Goal: Book appointment/travel/reservation

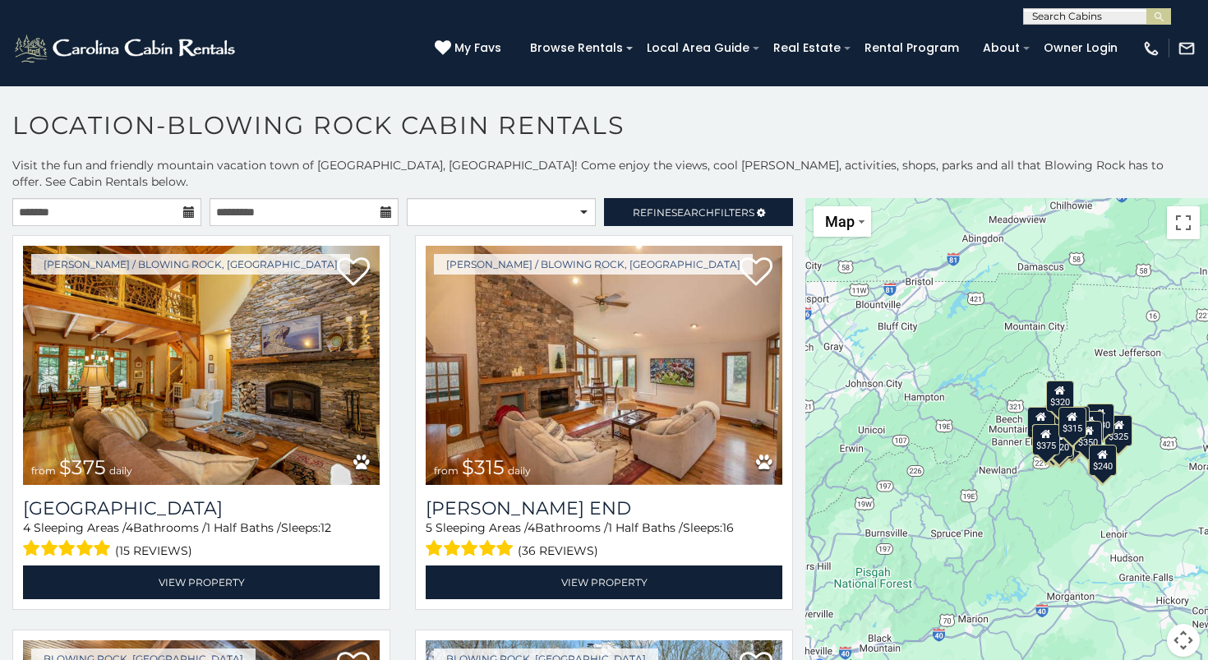
click at [190, 206] on icon at bounding box center [189, 212] width 12 height 12
click at [186, 206] on icon at bounding box center [189, 212] width 12 height 12
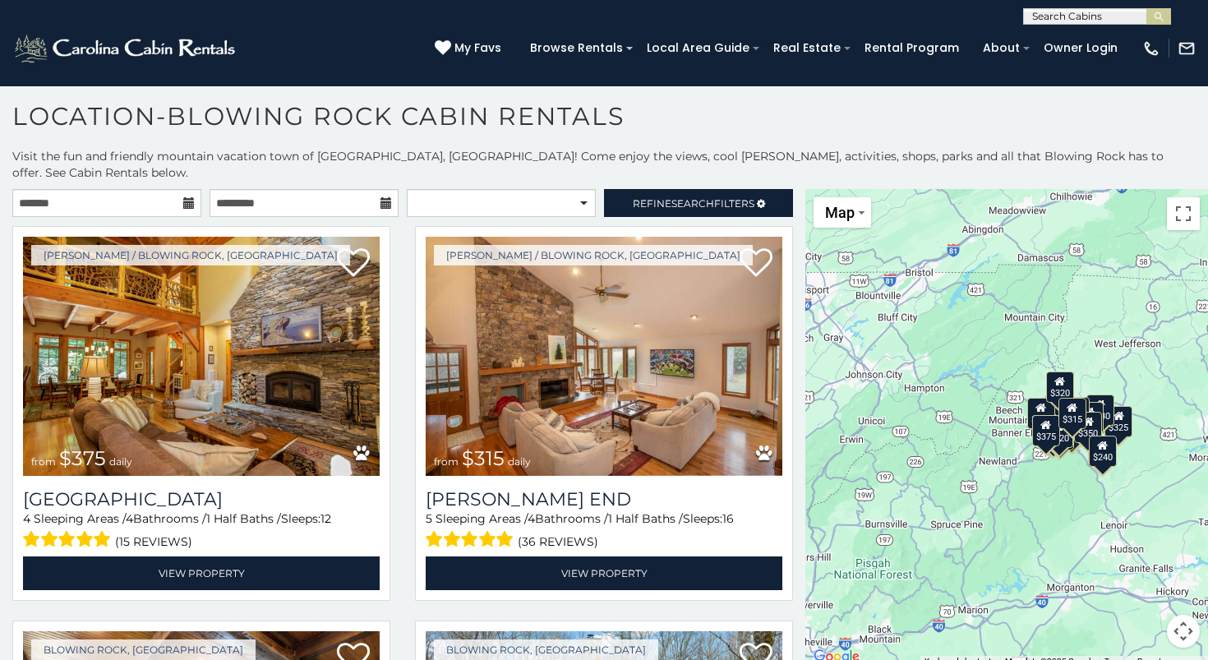
click at [190, 197] on icon at bounding box center [189, 203] width 12 height 12
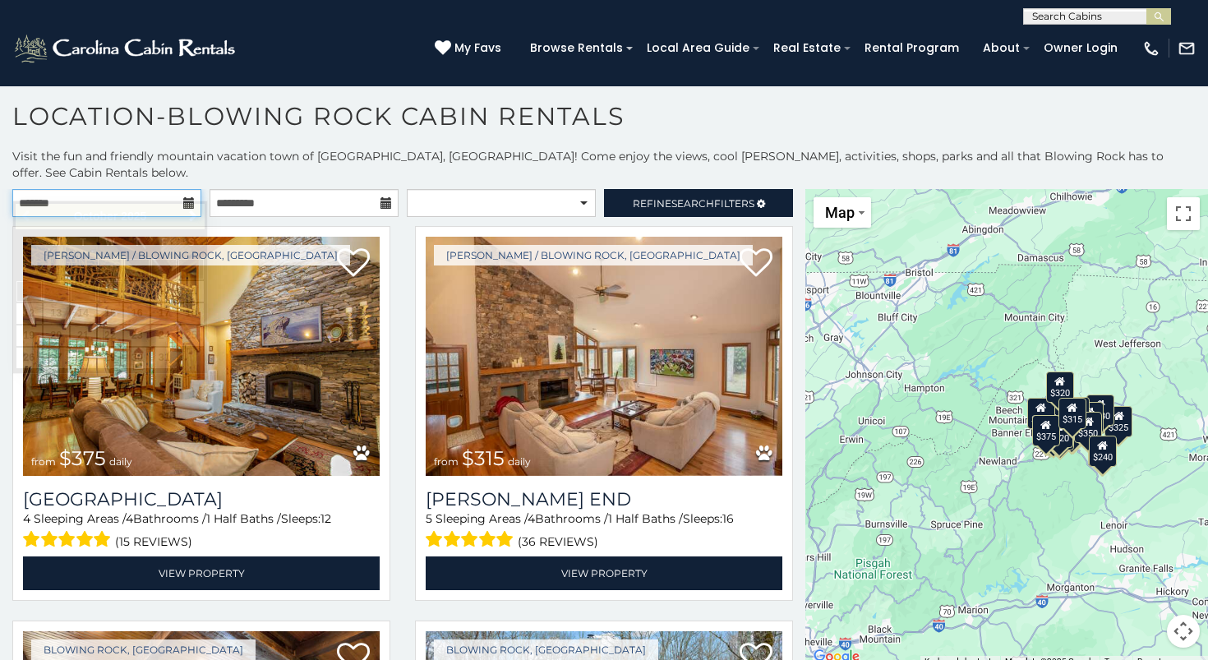
click at [107, 189] on input "text" at bounding box center [106, 203] width 189 height 28
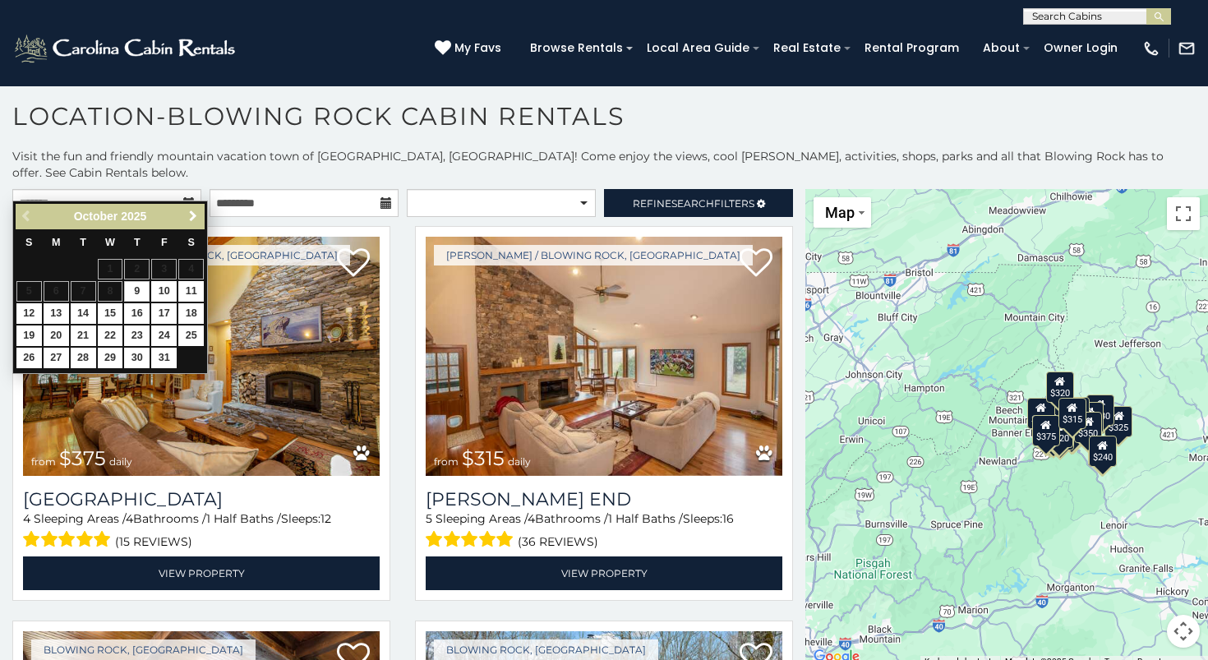
click at [193, 217] on span "Next" at bounding box center [193, 216] width 13 height 13
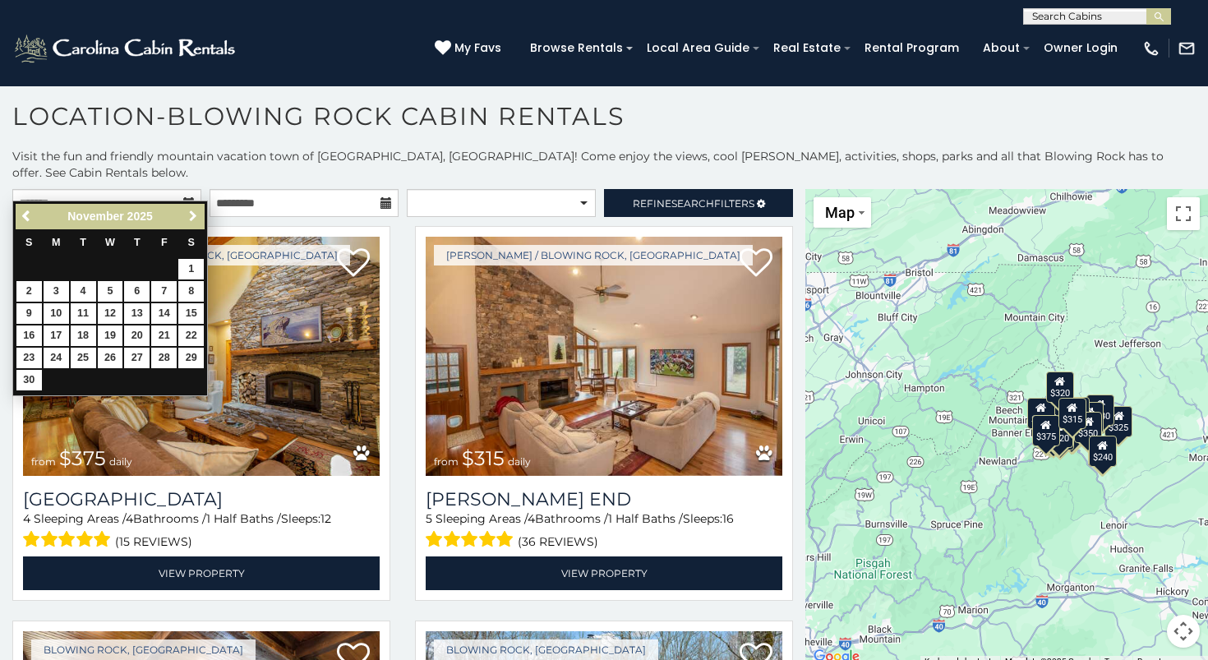
click at [193, 217] on span "Next" at bounding box center [193, 216] width 13 height 13
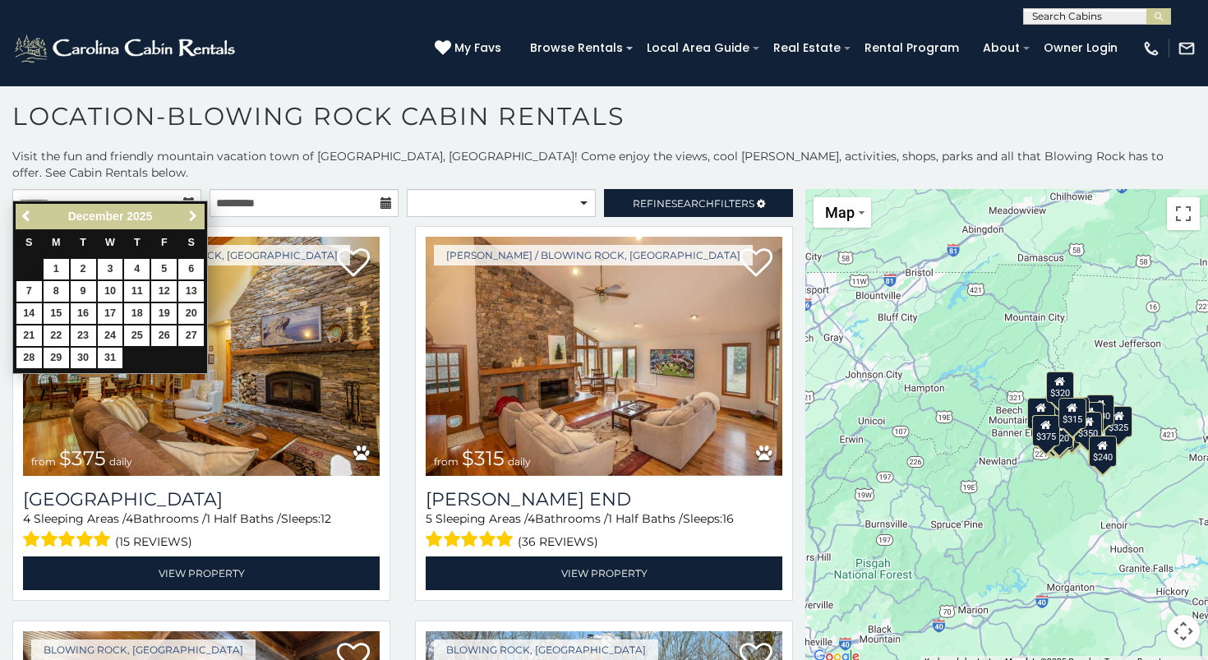
click at [193, 217] on span "Next" at bounding box center [193, 216] width 13 height 13
click at [27, 215] on span "Previous" at bounding box center [27, 216] width 13 height 13
click at [83, 330] on link "23" at bounding box center [83, 335] width 25 height 21
type input "**********"
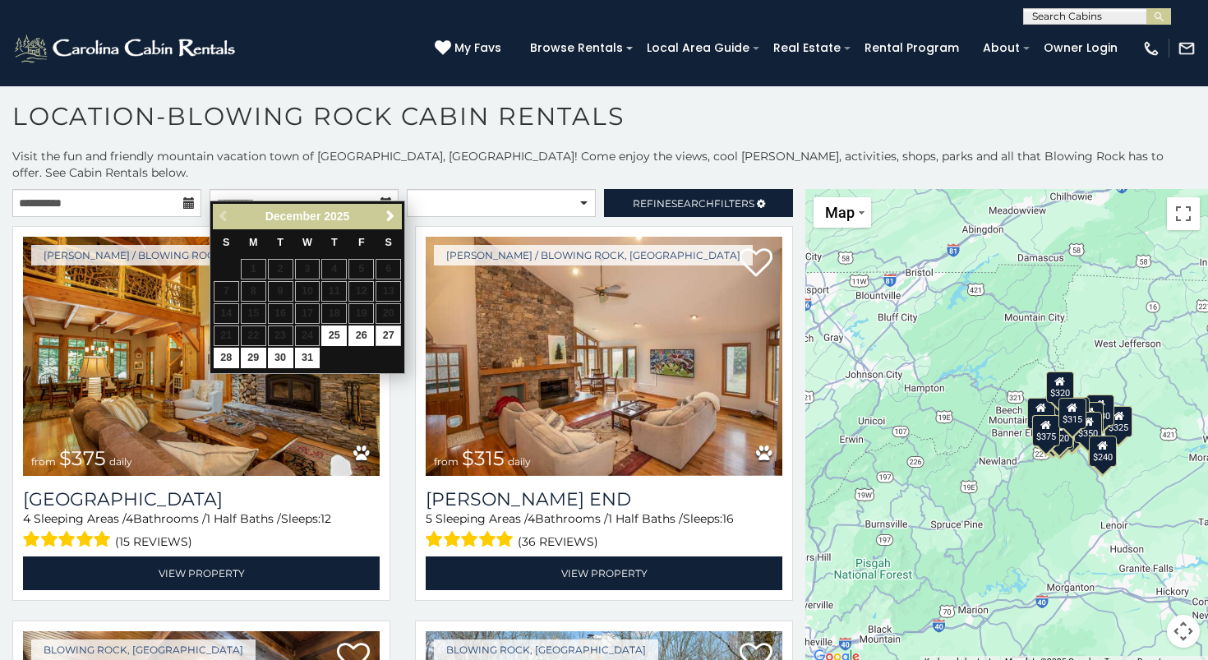
click at [389, 330] on link "27" at bounding box center [388, 335] width 25 height 21
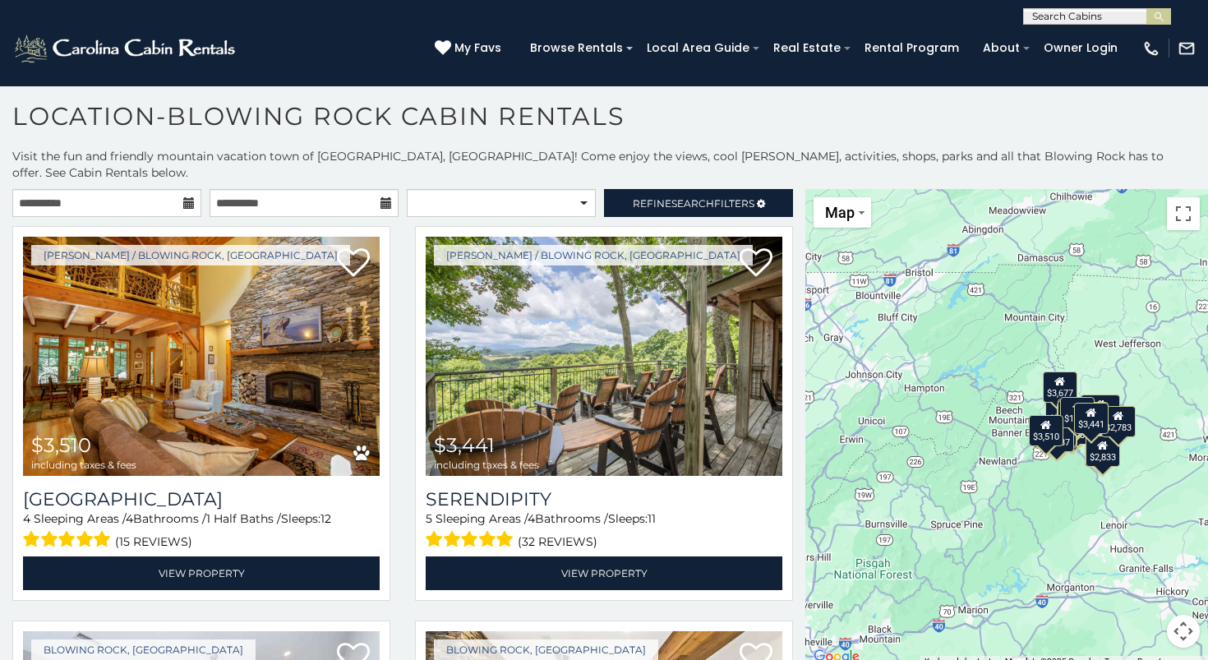
click at [385, 197] on icon at bounding box center [387, 203] width 12 height 12
click at [328, 191] on input "**********" at bounding box center [304, 203] width 189 height 28
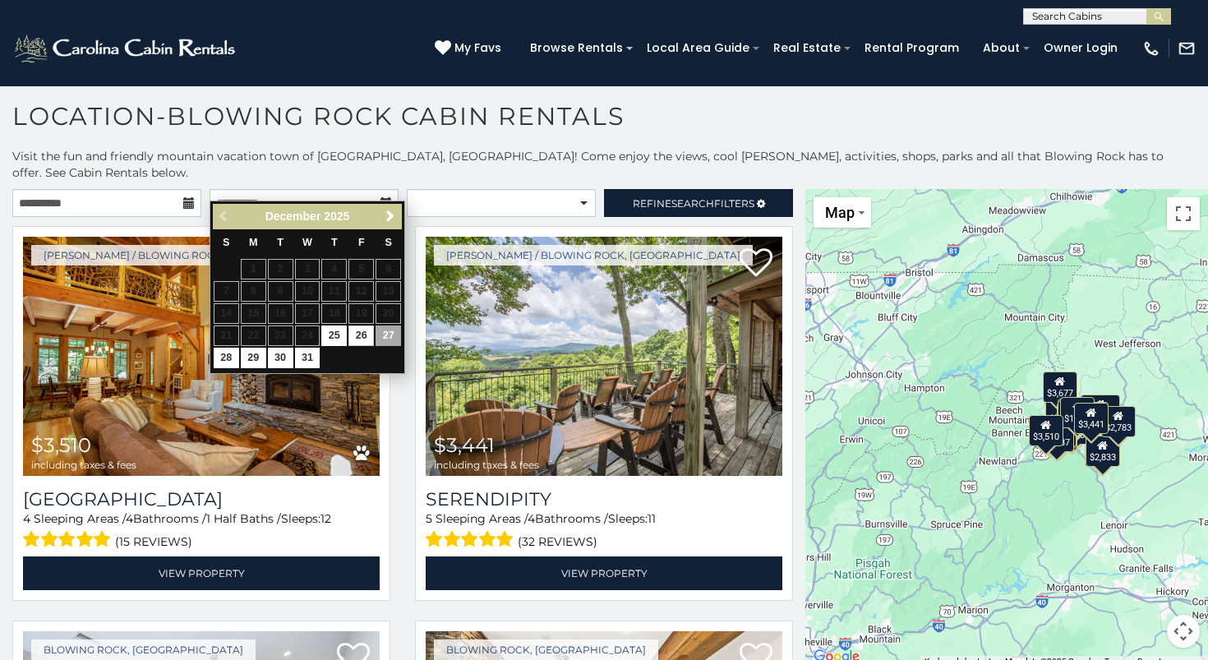
click at [362, 330] on link "26" at bounding box center [360, 335] width 25 height 21
type input "**********"
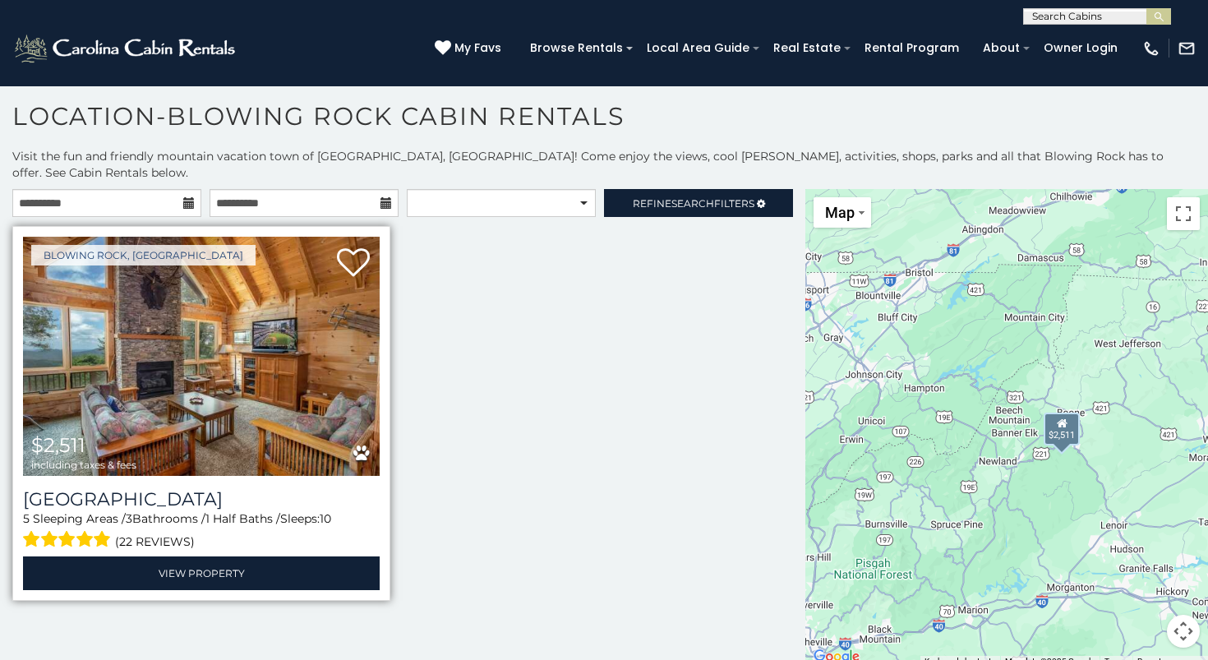
click at [263, 357] on img at bounding box center [201, 356] width 357 height 239
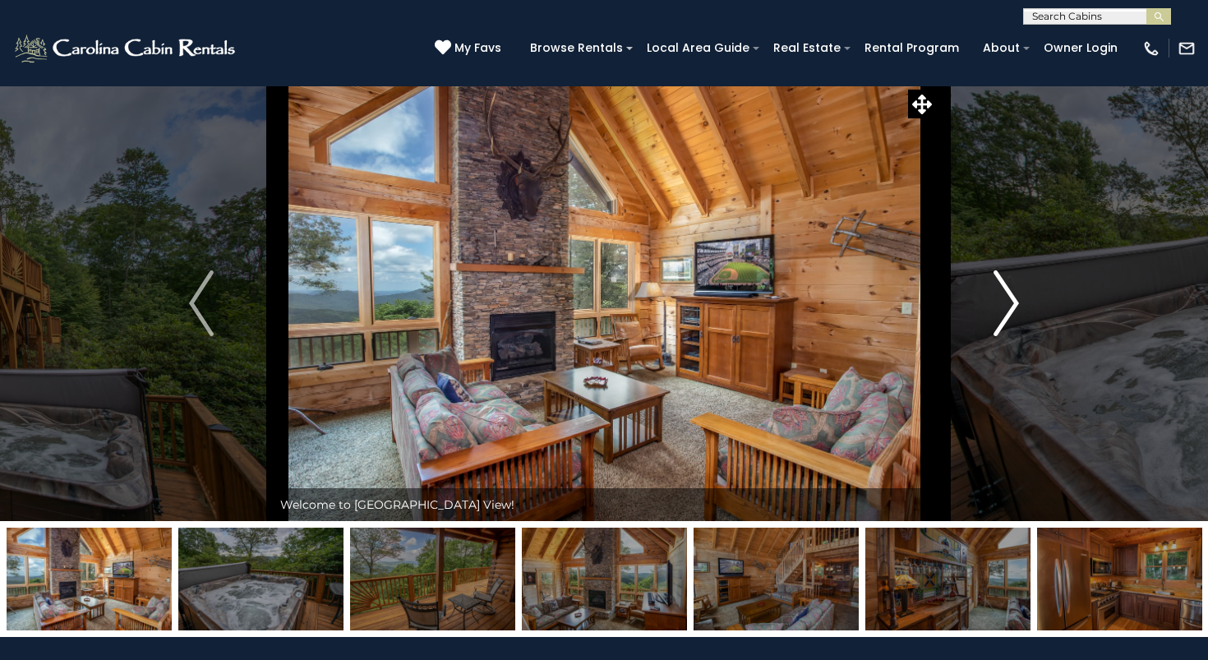
click at [1013, 302] on img "Next" at bounding box center [1007, 303] width 25 height 66
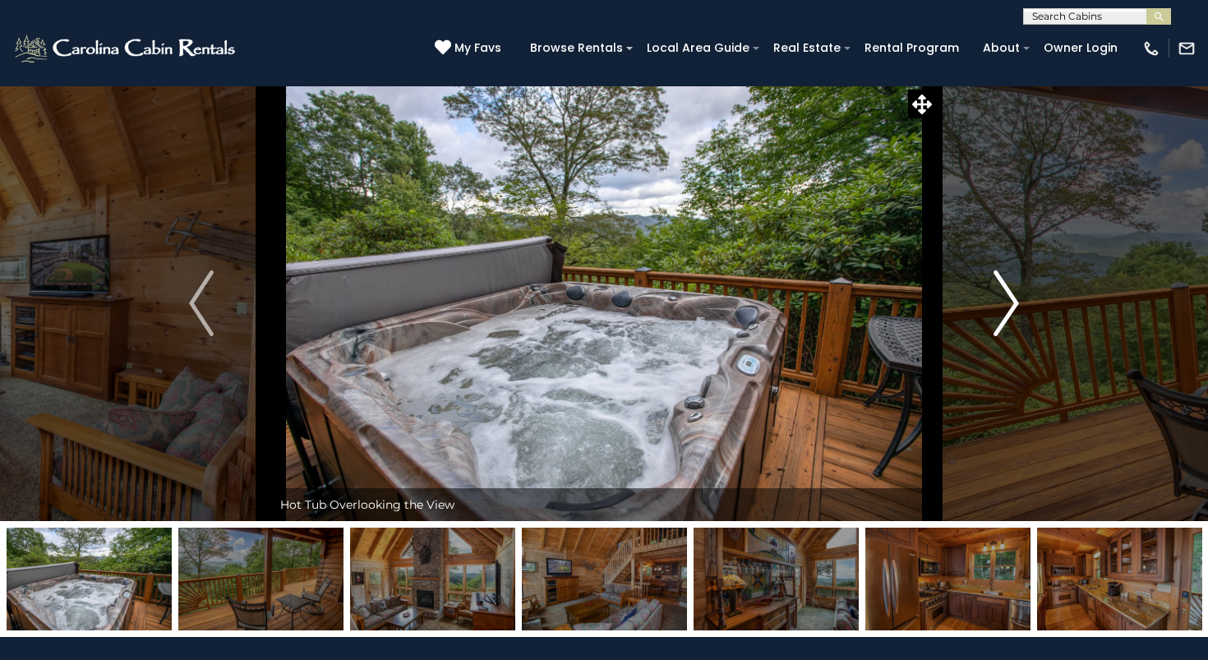
click at [1013, 302] on img "Next" at bounding box center [1007, 303] width 25 height 66
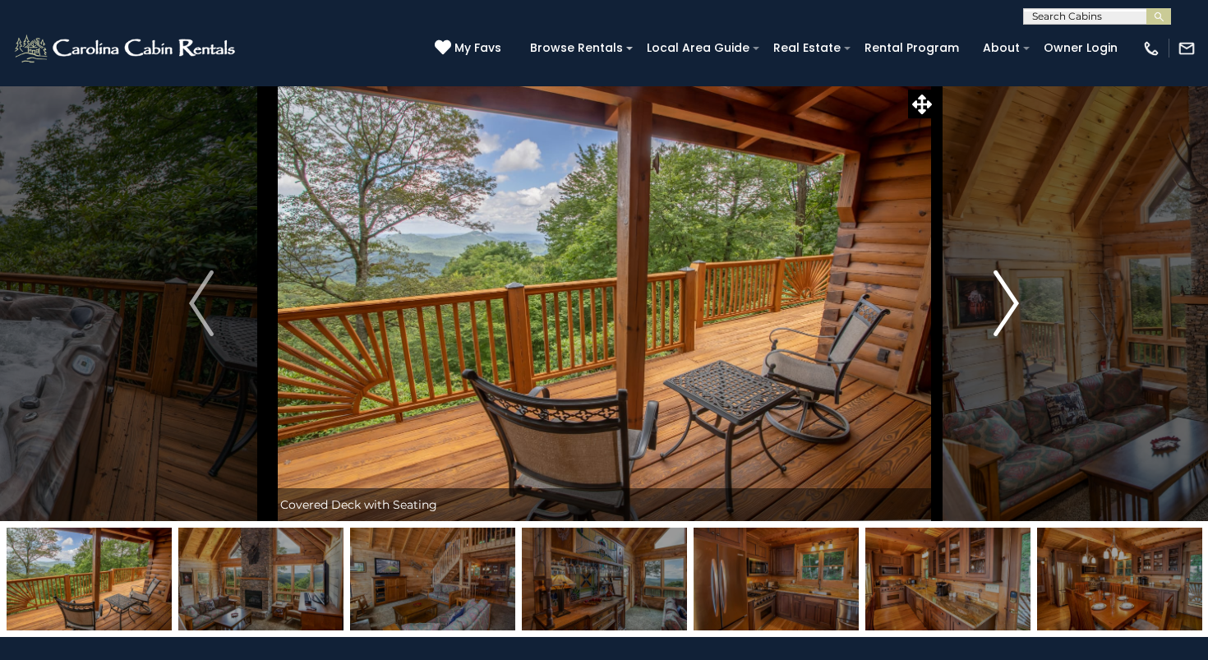
click at [1013, 302] on img "Next" at bounding box center [1007, 303] width 25 height 66
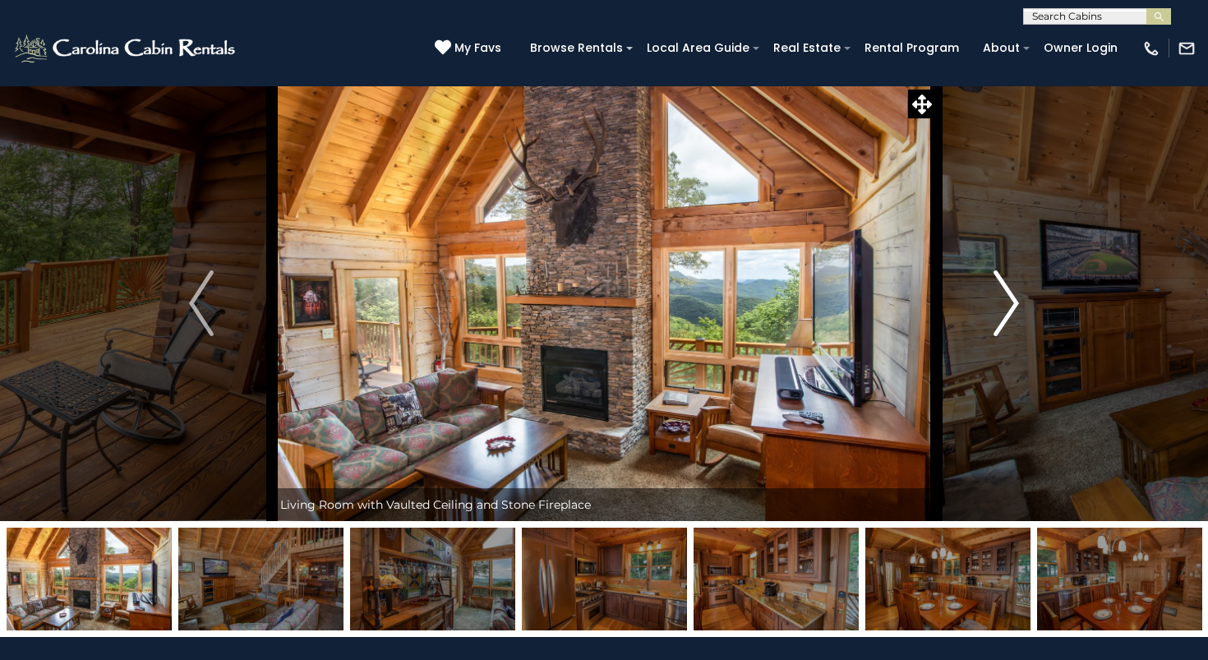
click at [1013, 302] on img "Next" at bounding box center [1007, 303] width 25 height 66
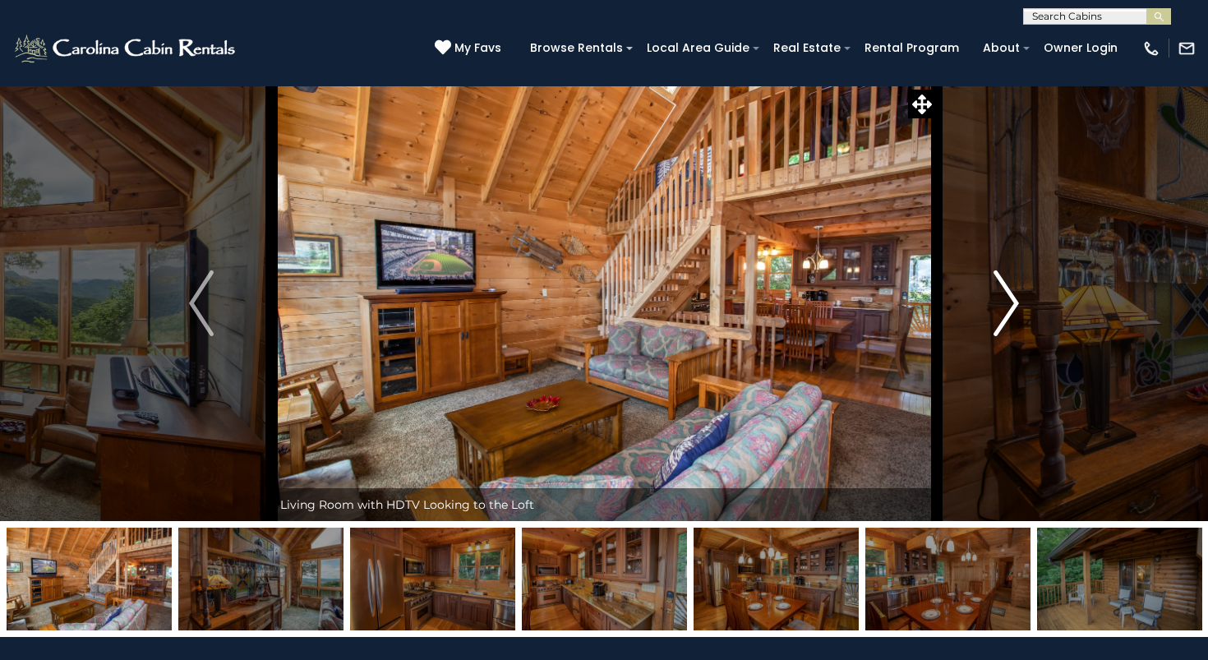
click at [1013, 302] on img "Next" at bounding box center [1007, 303] width 25 height 66
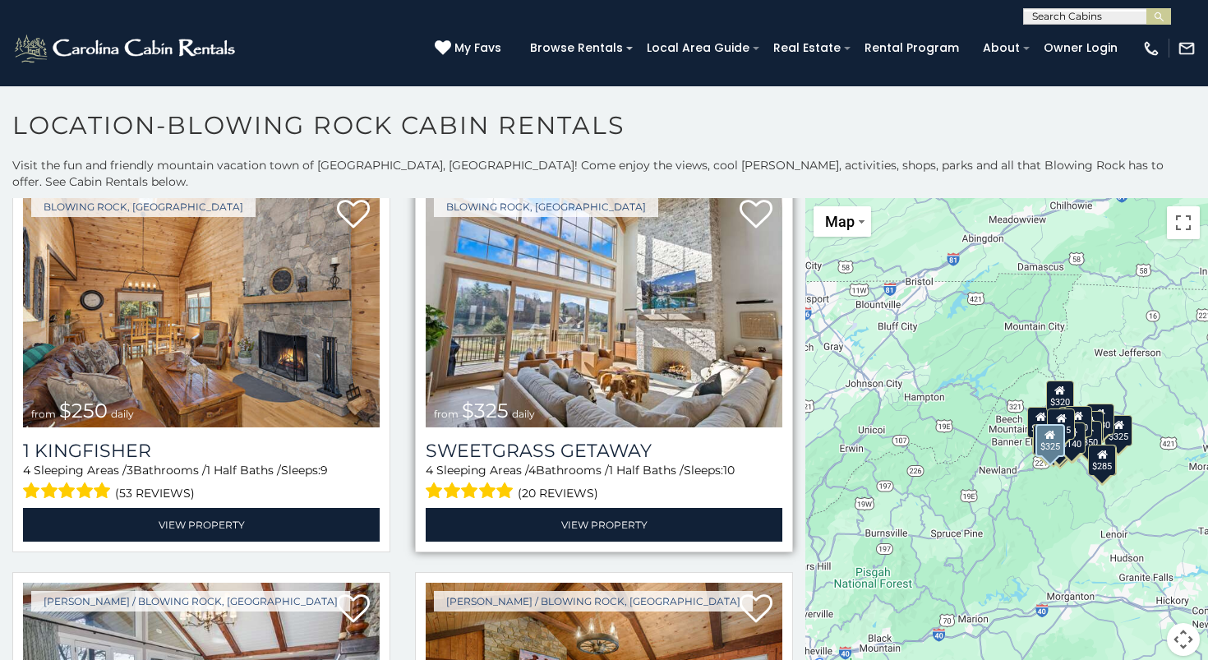
scroll to position [2426, 0]
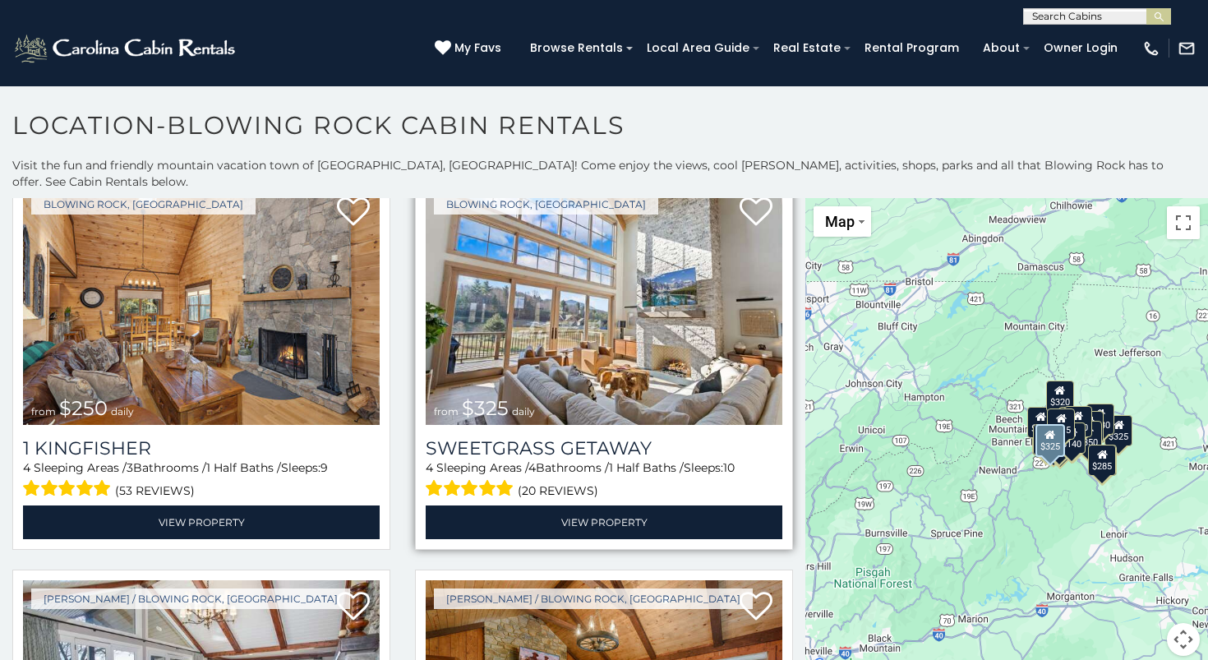
click at [584, 358] on img at bounding box center [604, 305] width 357 height 239
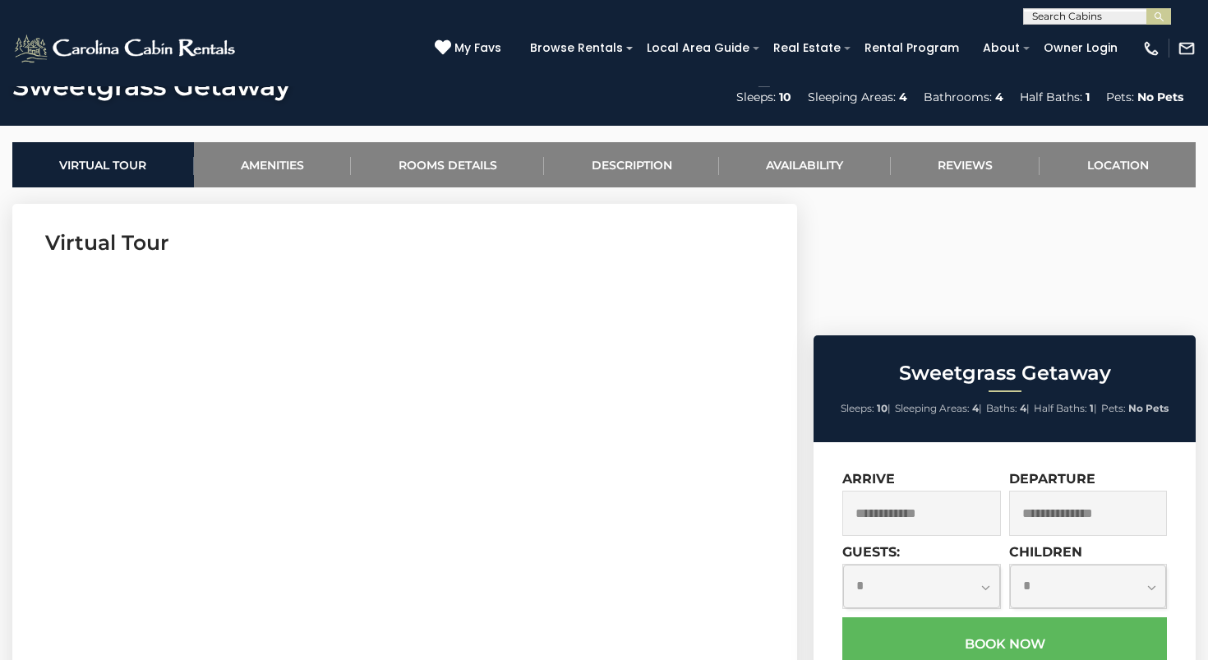
scroll to position [635, 0]
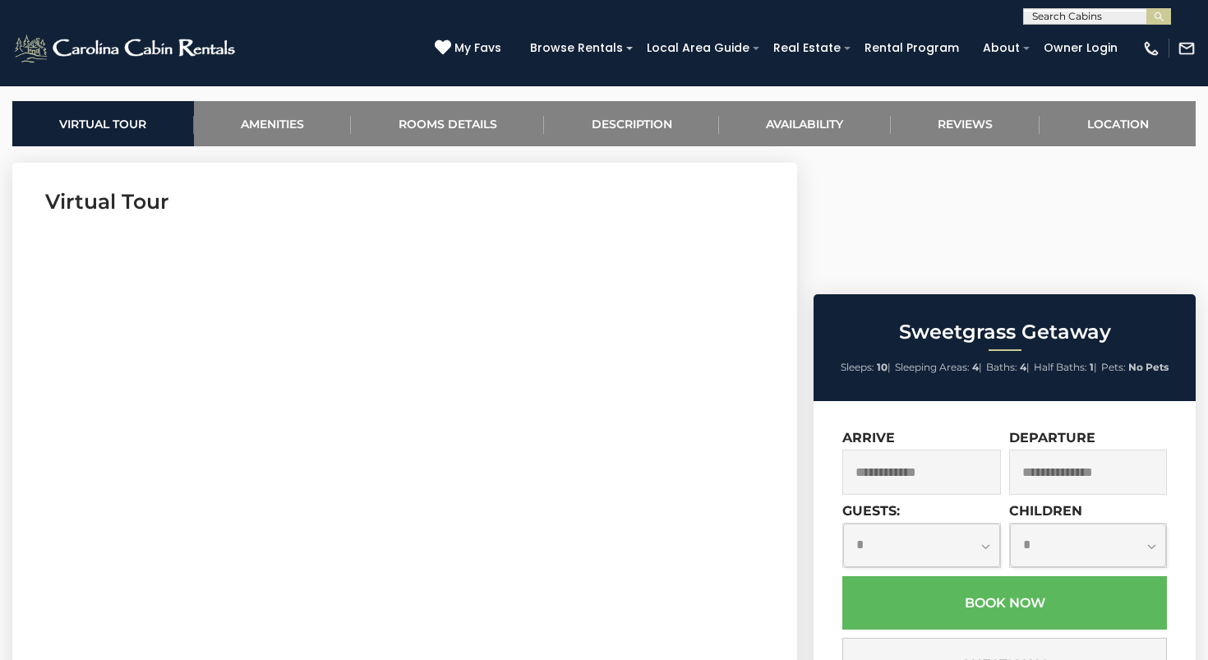
click at [924, 450] on input "text" at bounding box center [921, 472] width 159 height 45
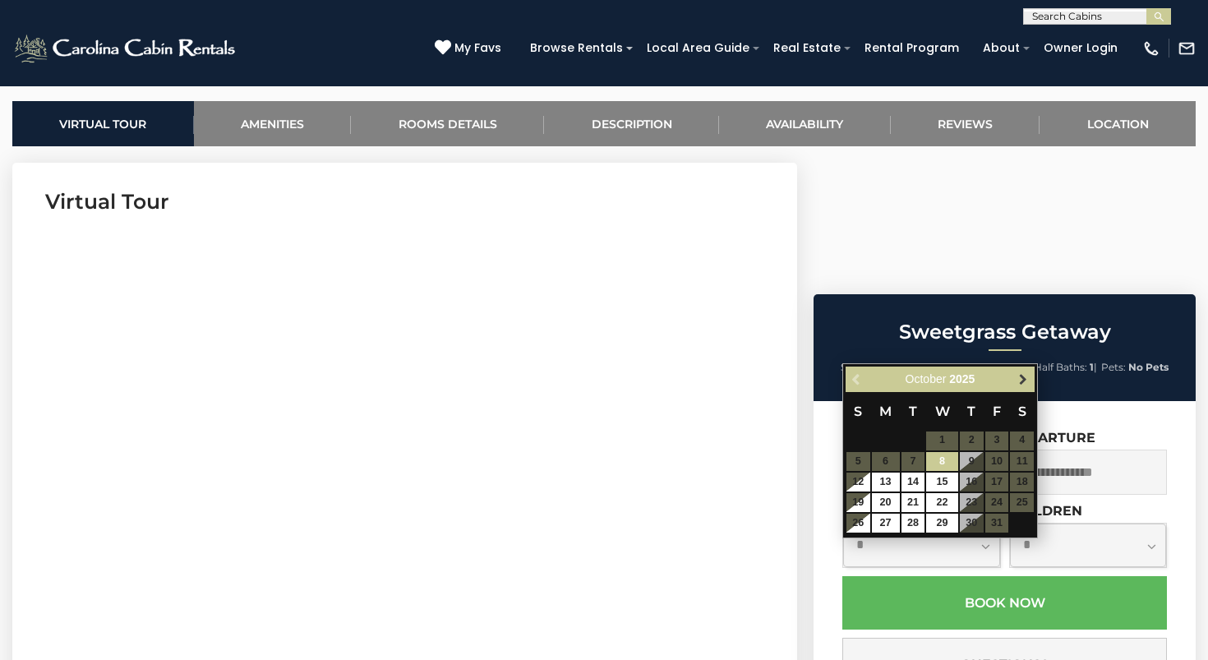
click at [1022, 384] on span "Next" at bounding box center [1023, 378] width 13 height 13
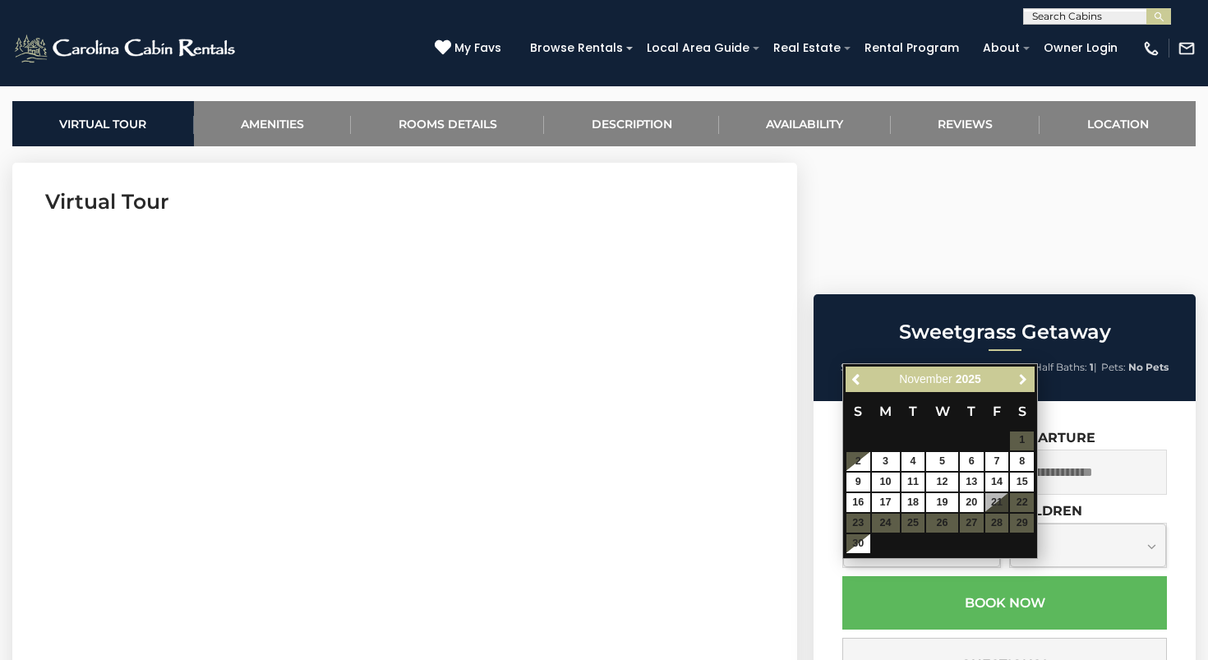
click at [1022, 384] on span "Next" at bounding box center [1023, 378] width 13 height 13
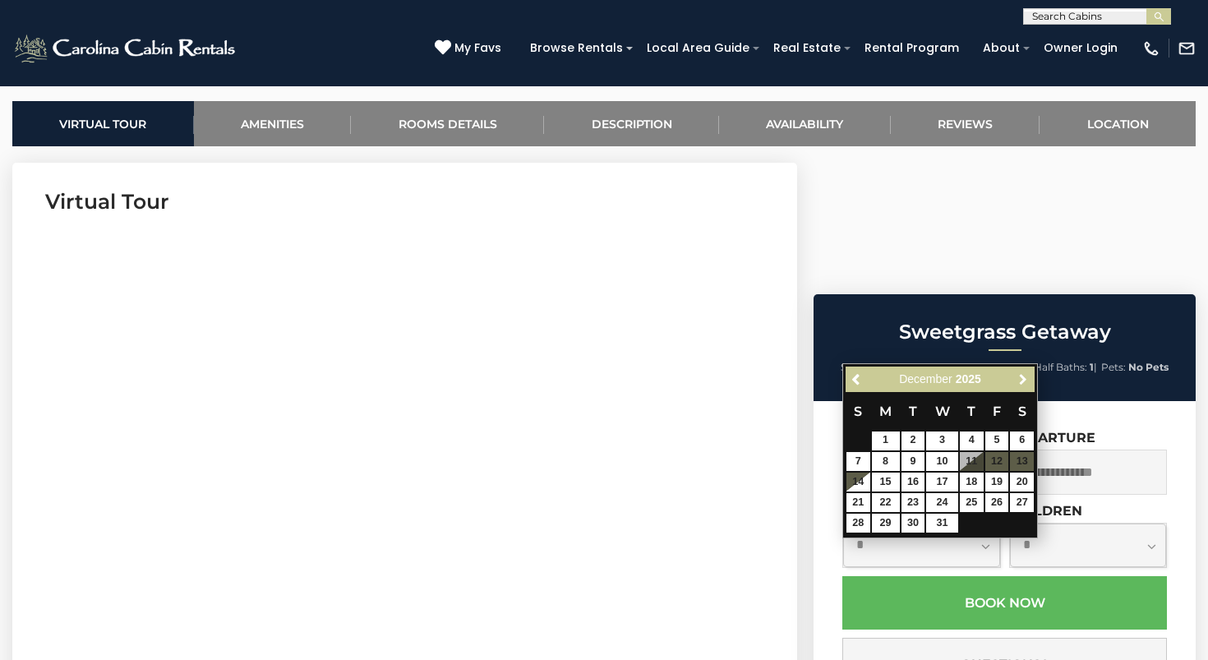
click at [1022, 384] on span "Next" at bounding box center [1023, 378] width 13 height 13
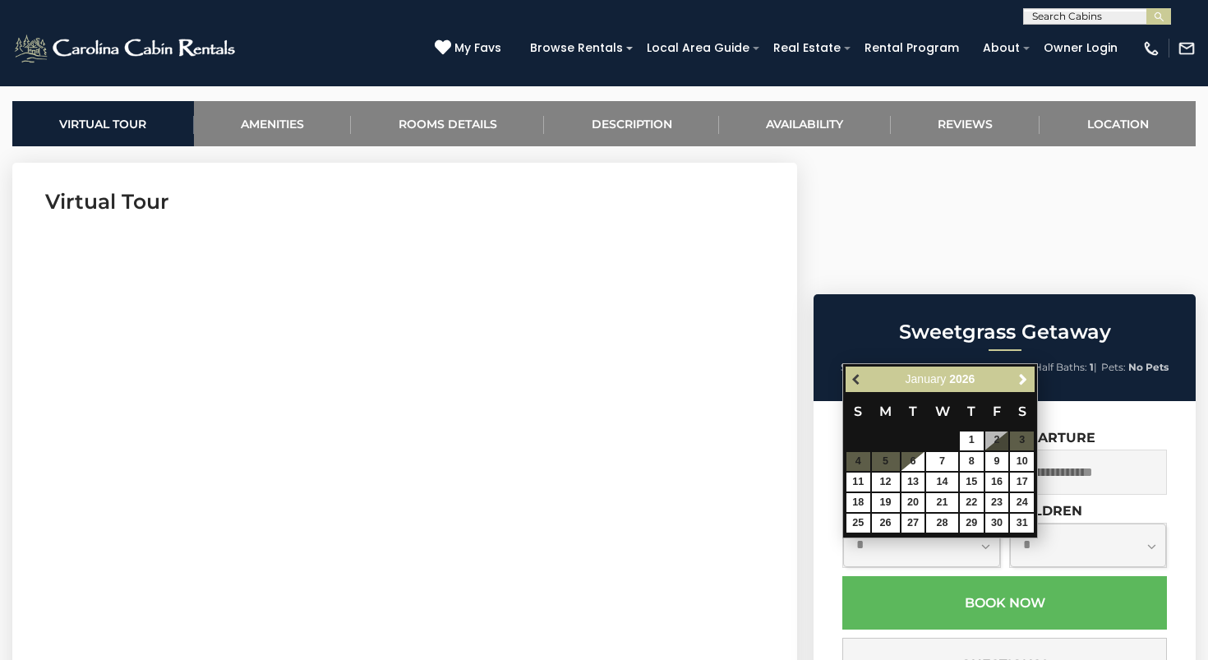
click at [854, 375] on span "Previous" at bounding box center [857, 378] width 13 height 13
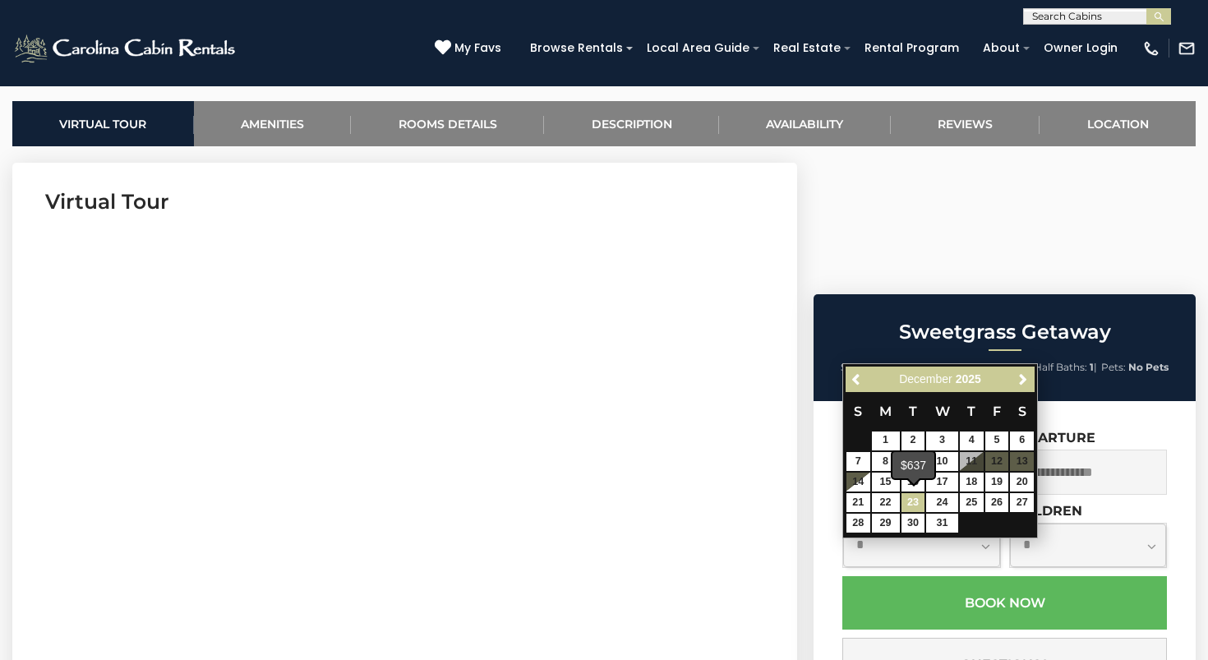
click at [910, 496] on link "23" at bounding box center [914, 502] width 24 height 19
type input "**********"
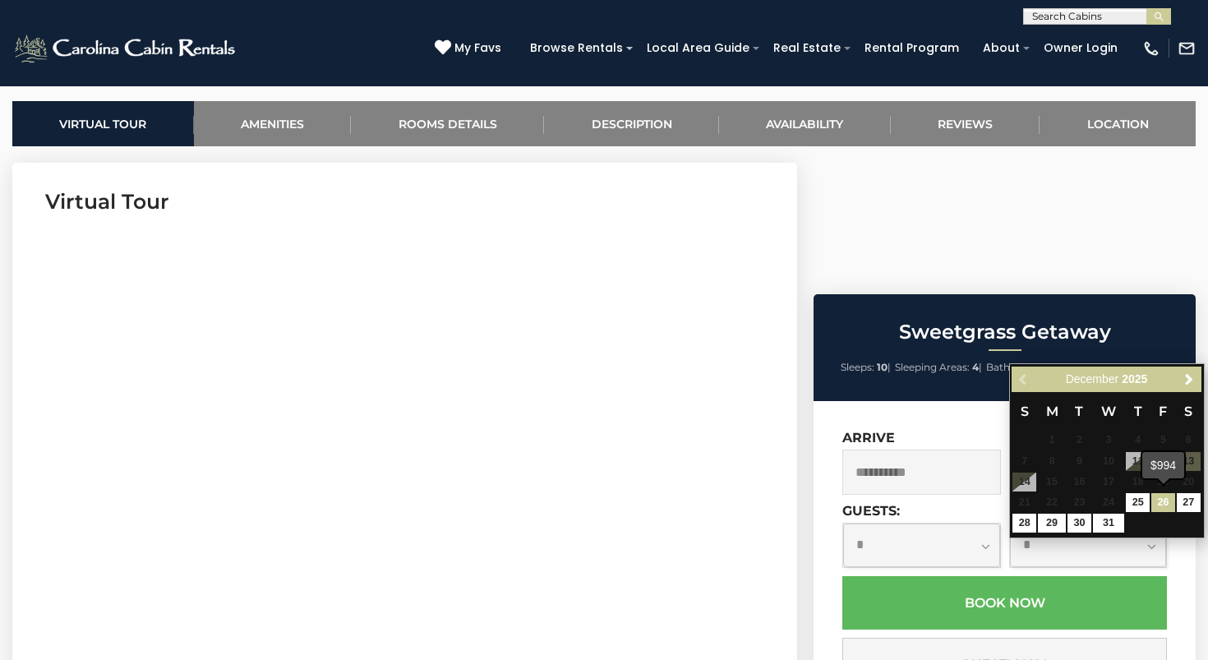
click at [1166, 498] on link "26" at bounding box center [1163, 502] width 24 height 19
type input "**********"
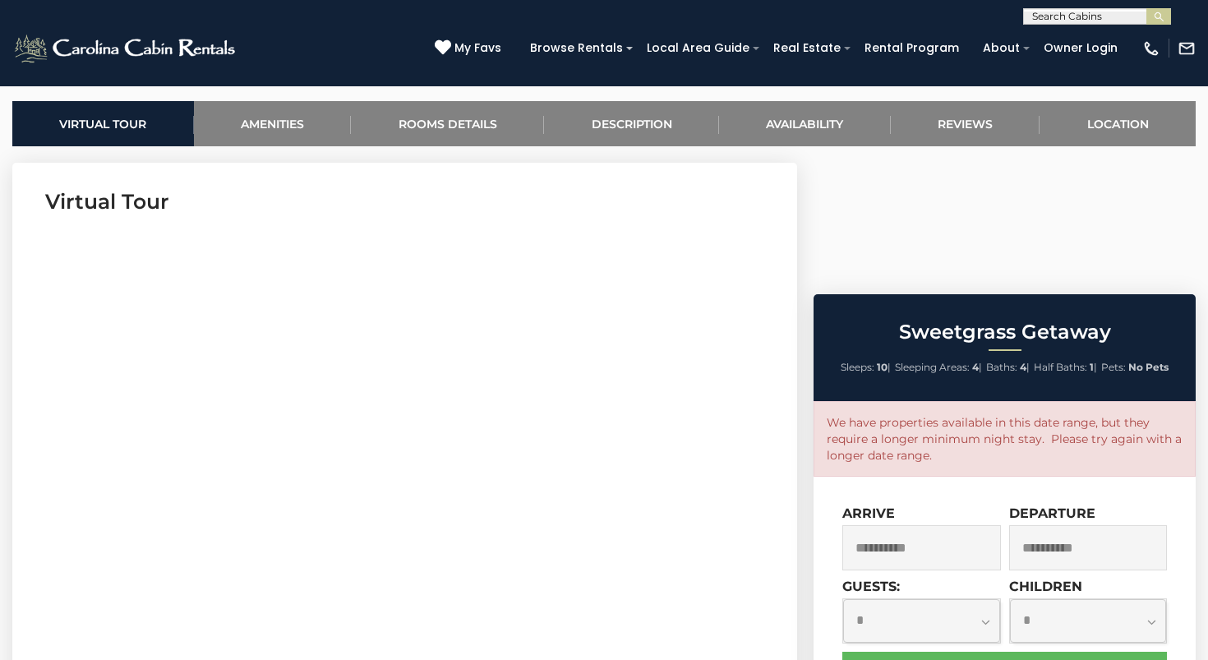
click at [953, 525] on input "**********" at bounding box center [921, 547] width 159 height 45
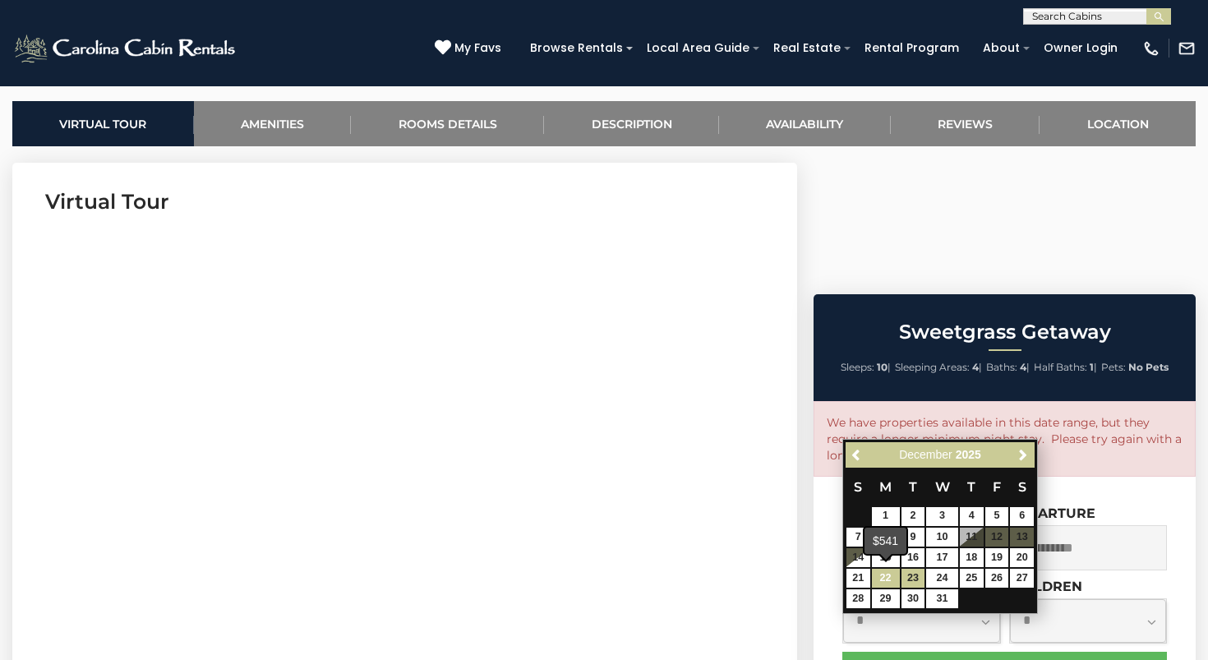
click at [889, 574] on link "22" at bounding box center [886, 578] width 28 height 19
type input "**********"
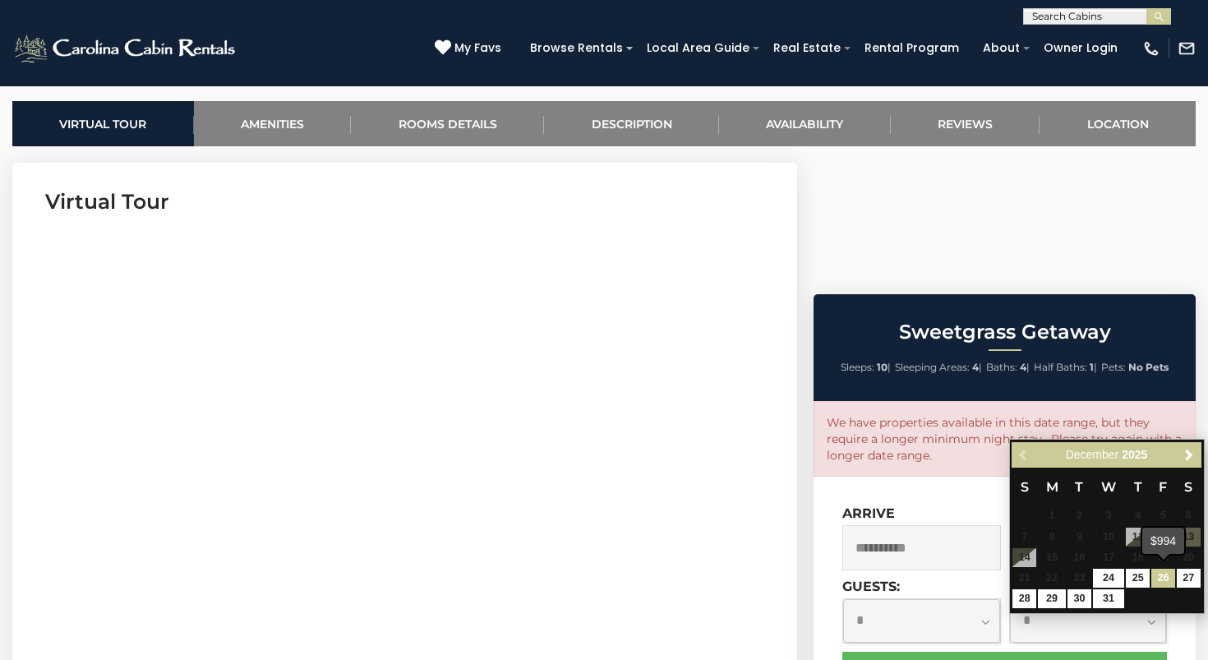
click at [1168, 574] on link "26" at bounding box center [1163, 578] width 24 height 19
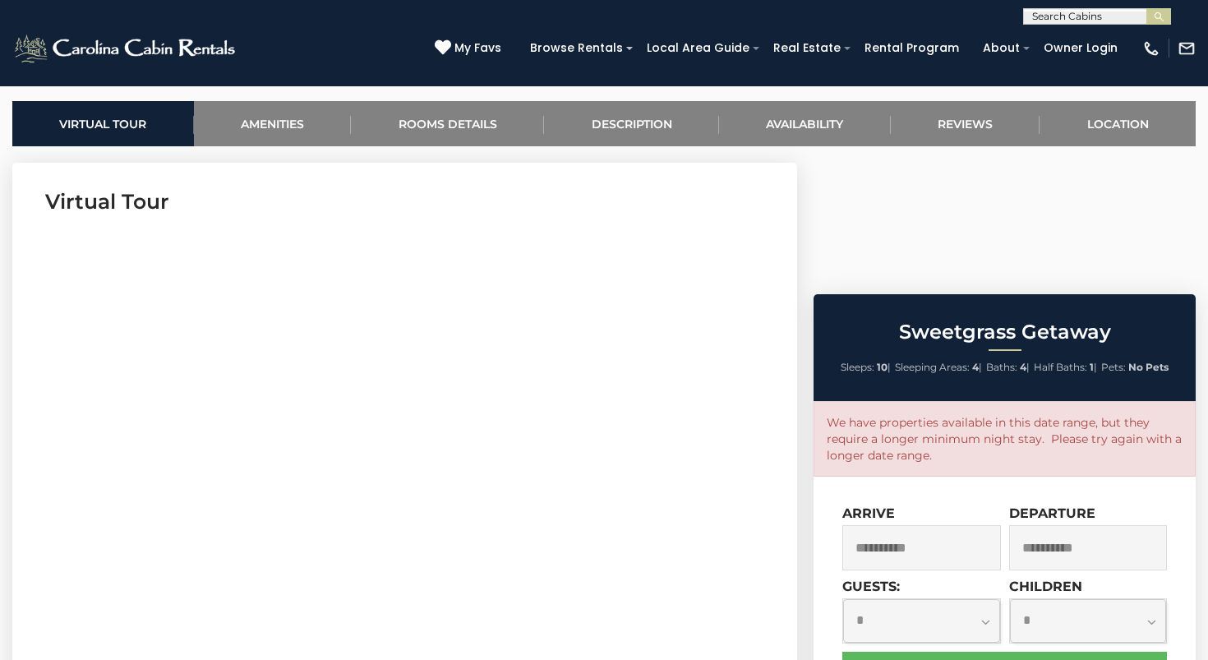
click at [1097, 525] on input "**********" at bounding box center [1088, 547] width 159 height 45
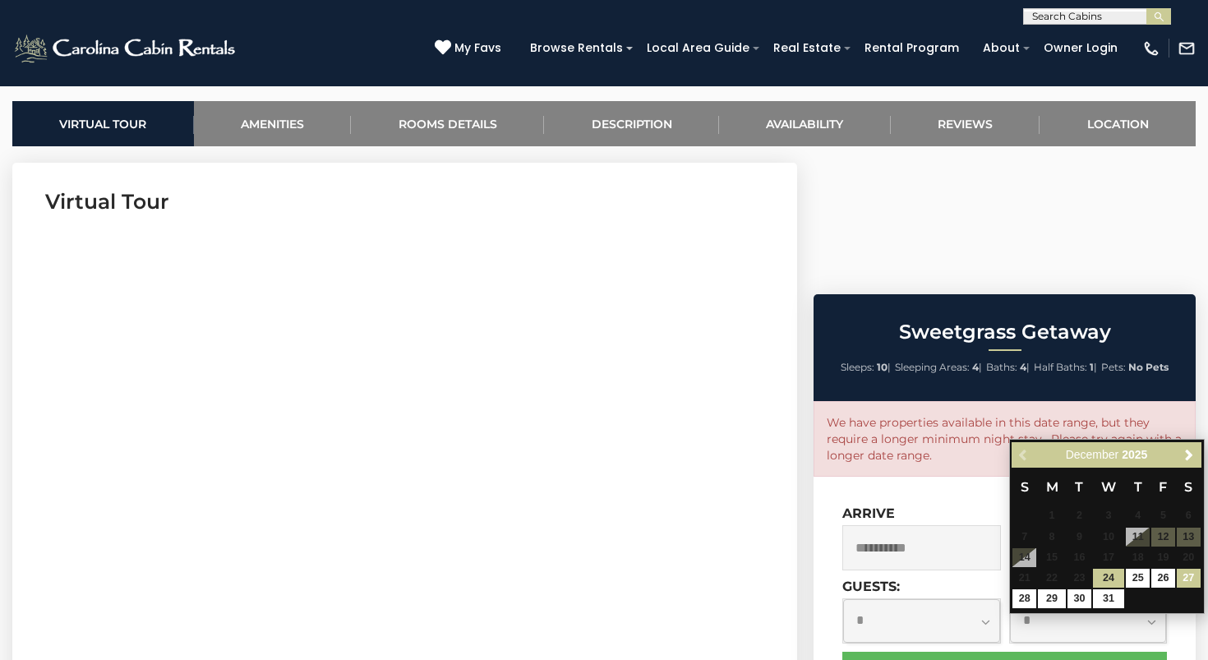
click at [1185, 575] on link "27" at bounding box center [1189, 578] width 24 height 19
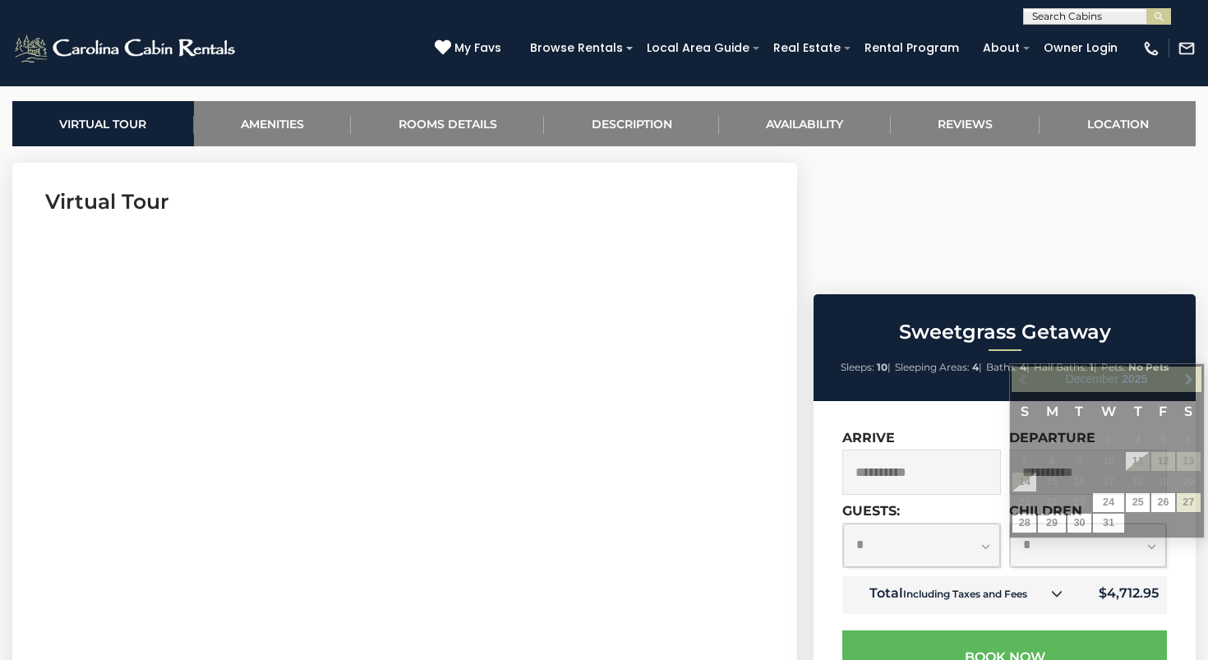
click at [1068, 450] on input "**********" at bounding box center [1088, 472] width 159 height 45
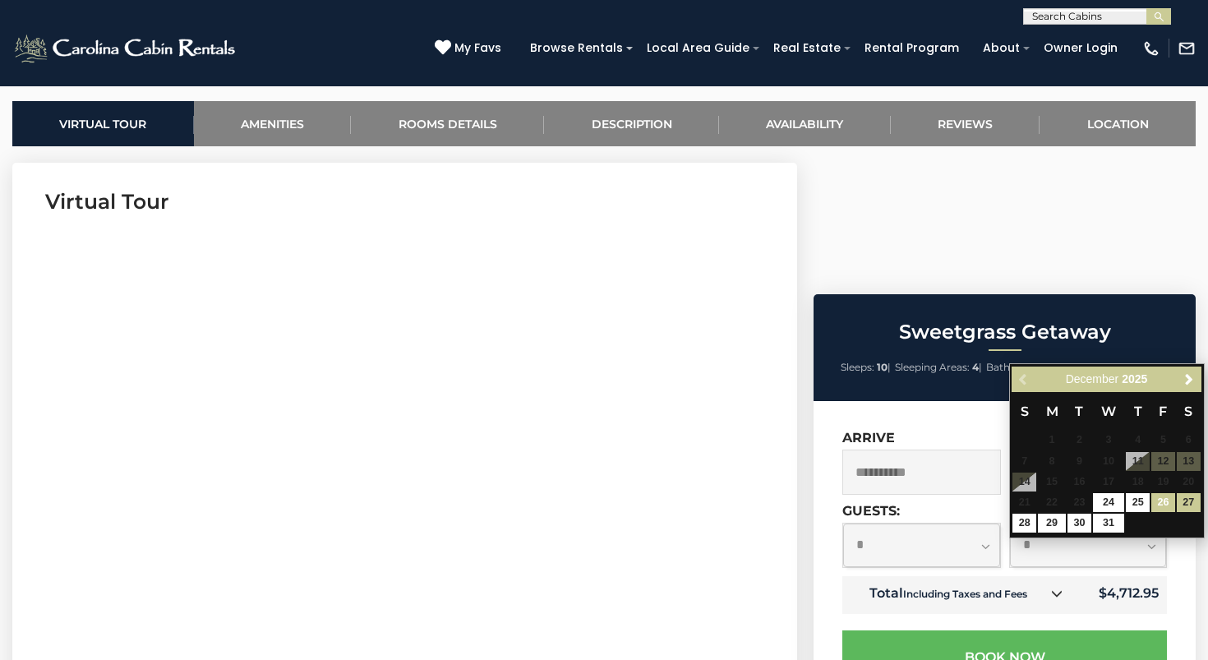
click at [1163, 499] on link "26" at bounding box center [1163, 502] width 24 height 19
type input "**********"
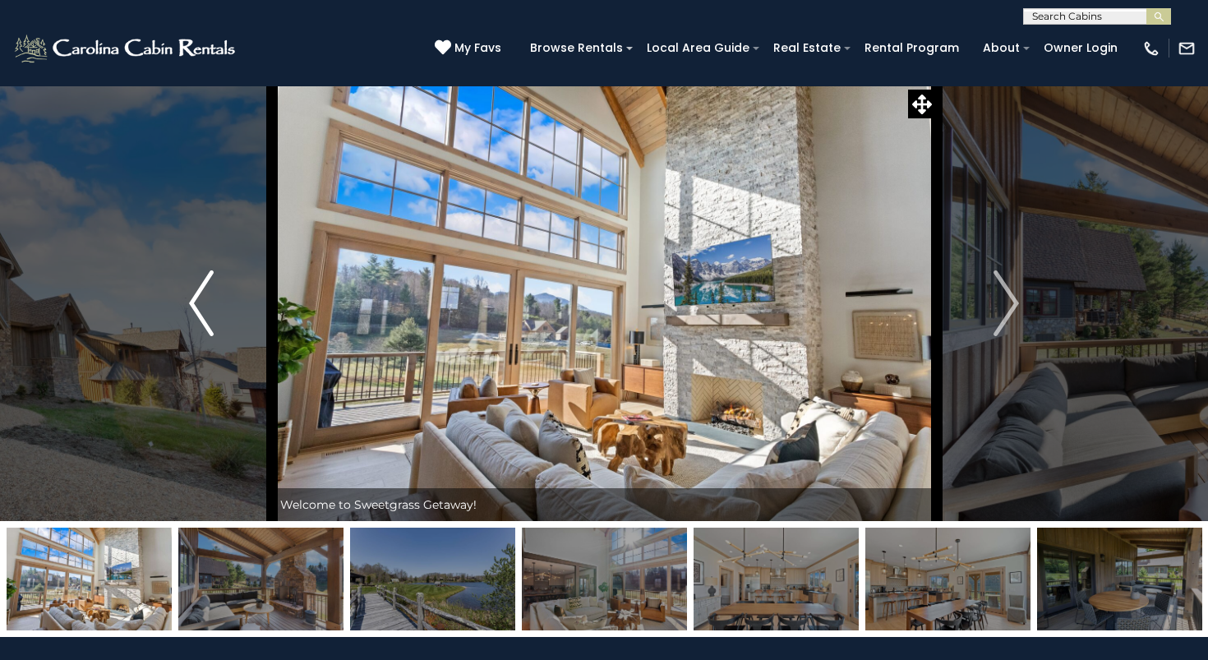
scroll to position [0, 0]
click at [1013, 294] on img "Next" at bounding box center [1007, 303] width 25 height 66
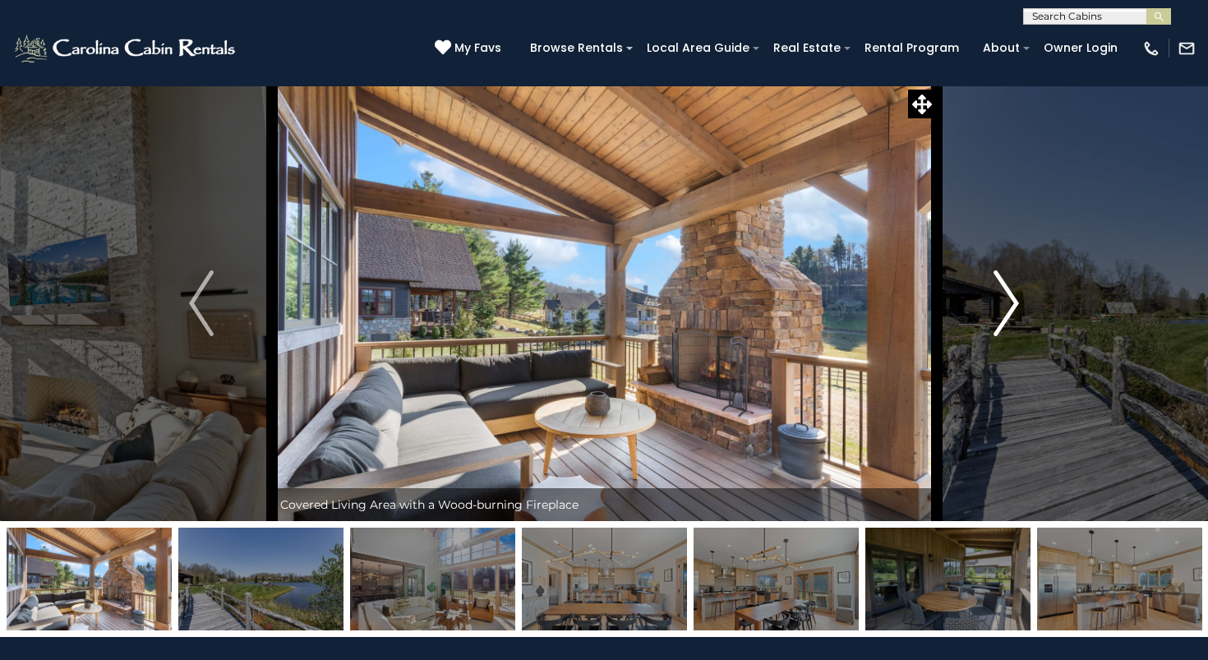
click at [1013, 294] on img "Next" at bounding box center [1007, 303] width 25 height 66
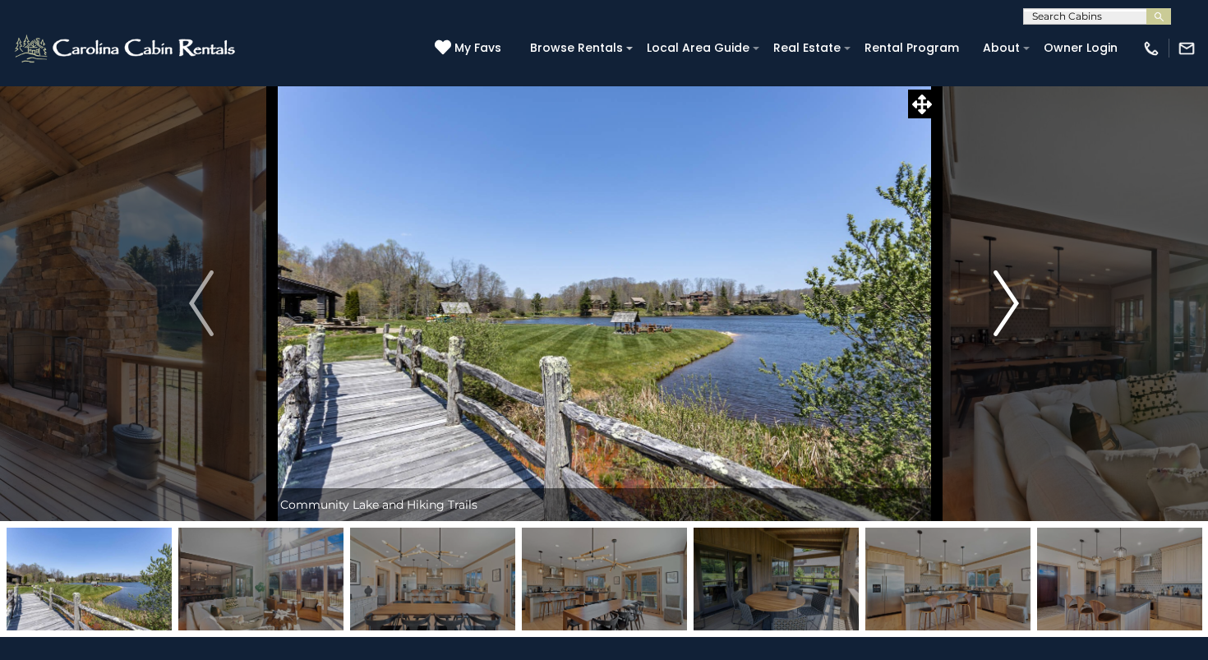
click at [1013, 303] on img "Next" at bounding box center [1007, 303] width 25 height 66
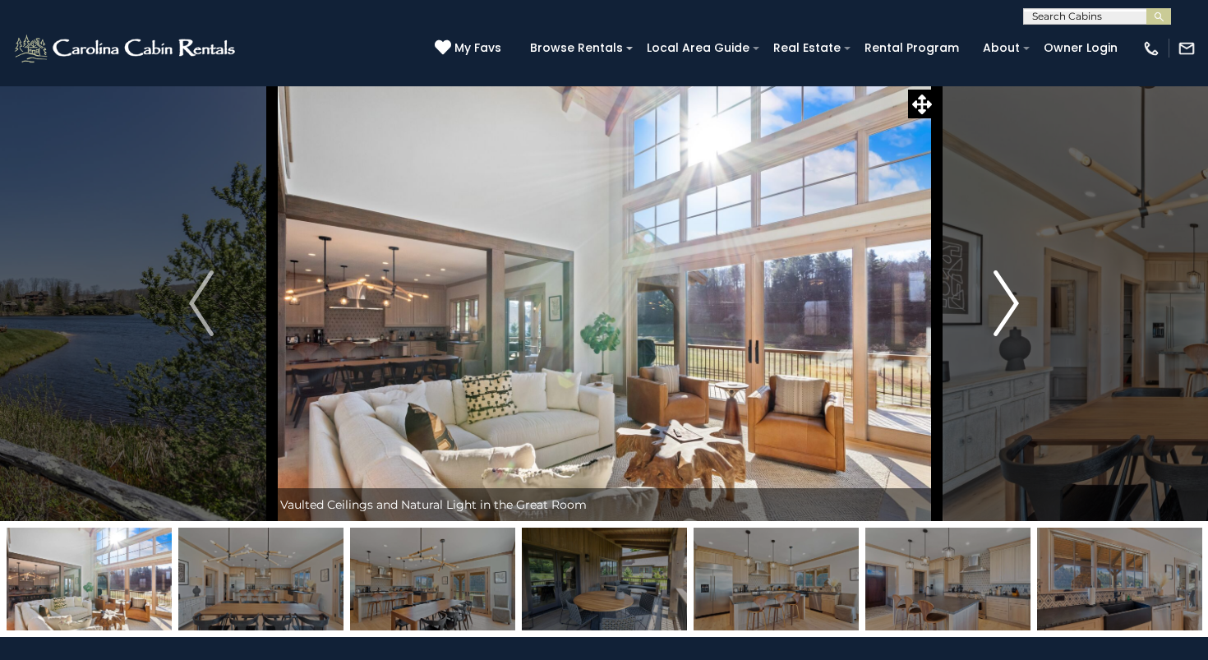
click at [1013, 303] on img "Next" at bounding box center [1007, 303] width 25 height 66
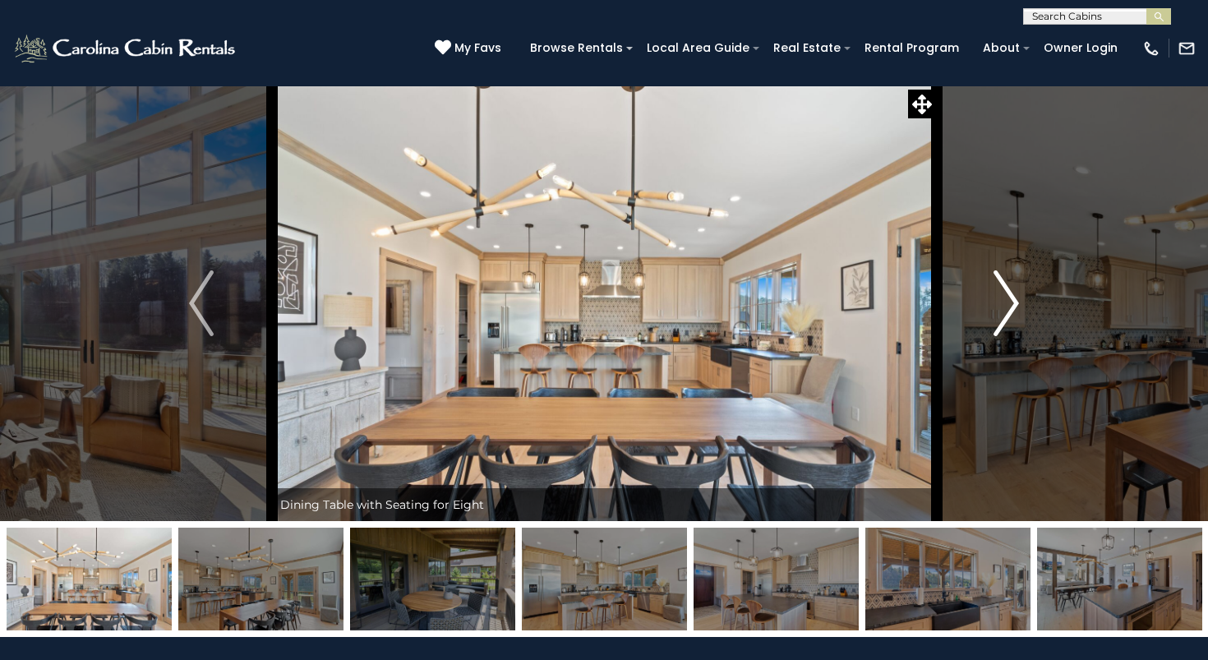
click at [1013, 303] on img "Next" at bounding box center [1007, 303] width 25 height 66
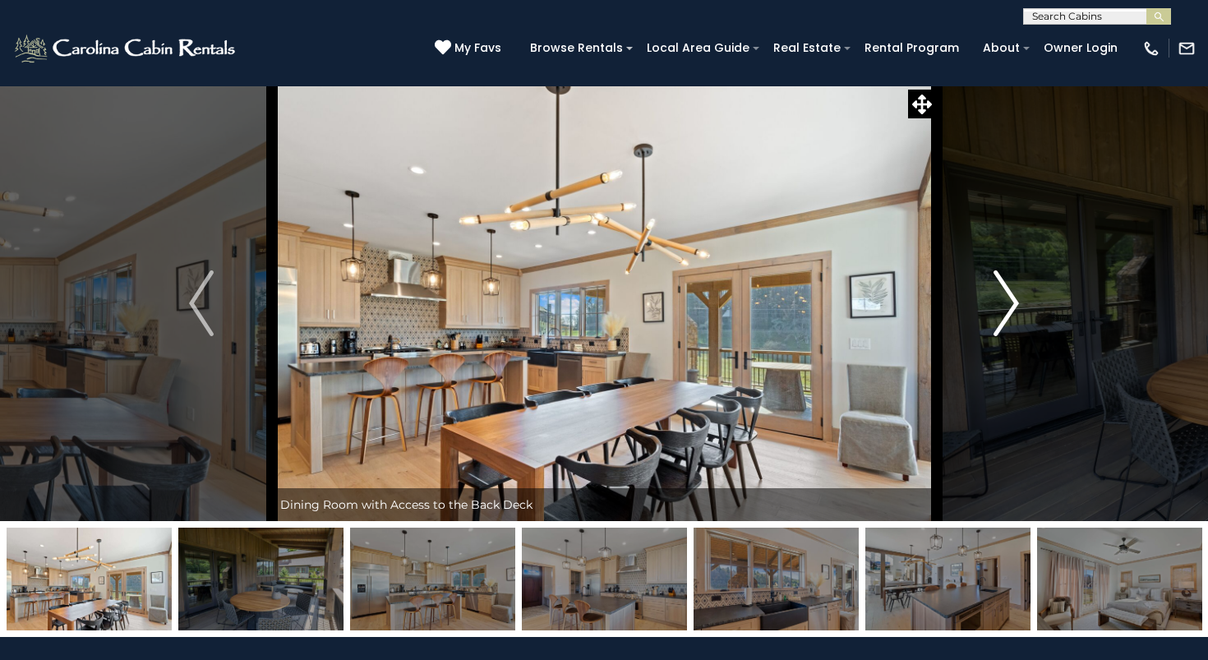
click at [1013, 303] on img "Next" at bounding box center [1007, 303] width 25 height 66
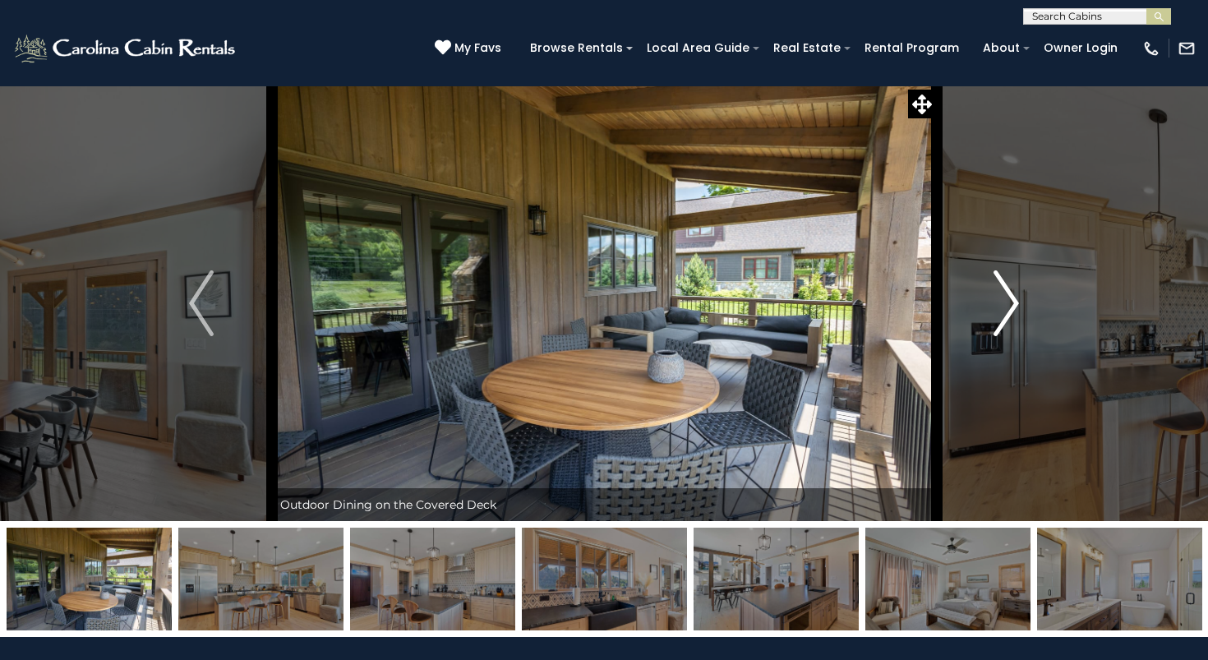
click at [1013, 303] on img "Next" at bounding box center [1007, 303] width 25 height 66
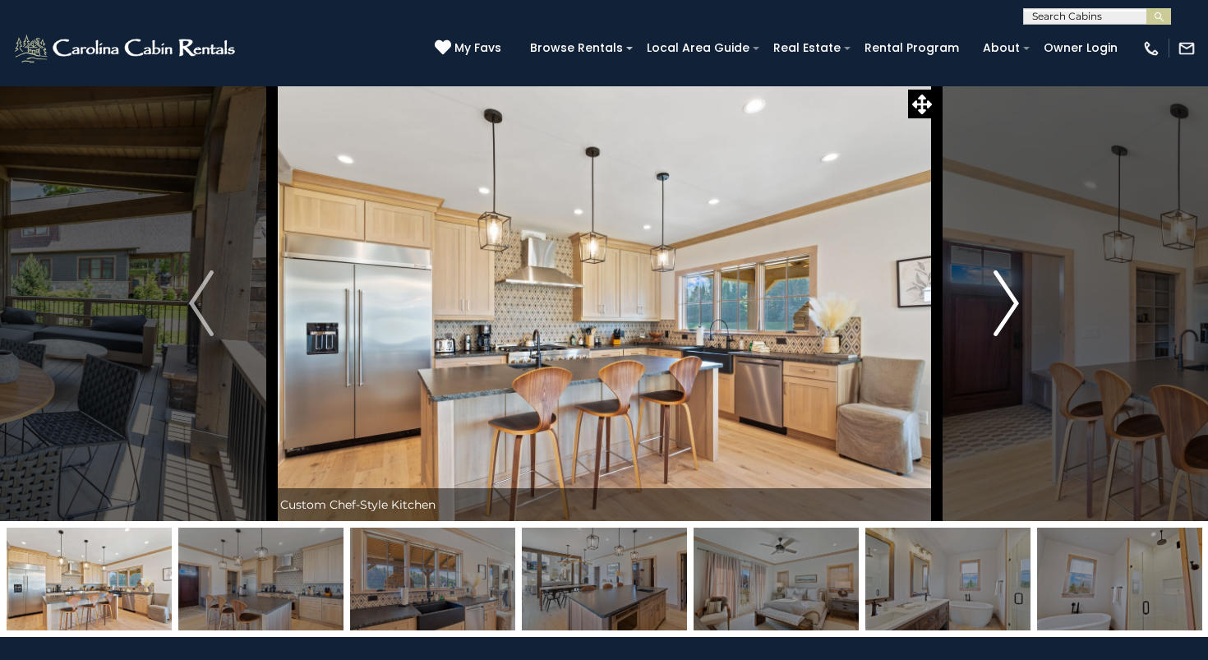
click at [1013, 303] on img "Next" at bounding box center [1007, 303] width 25 height 66
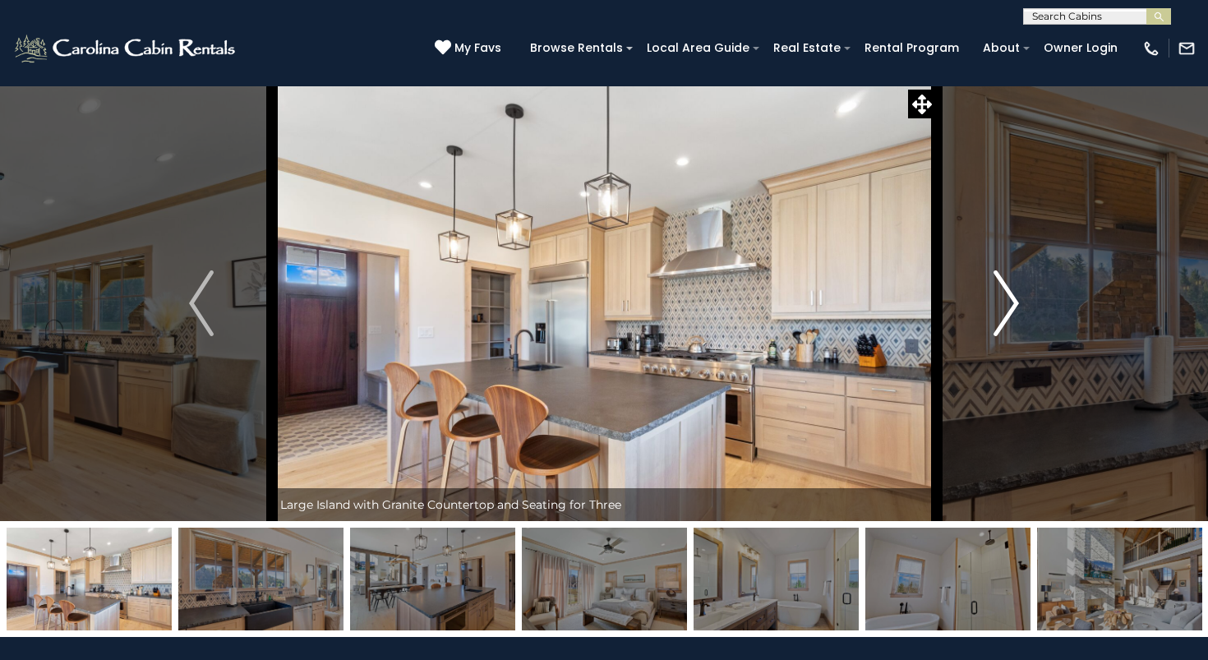
click at [1013, 303] on img "Next" at bounding box center [1007, 303] width 25 height 66
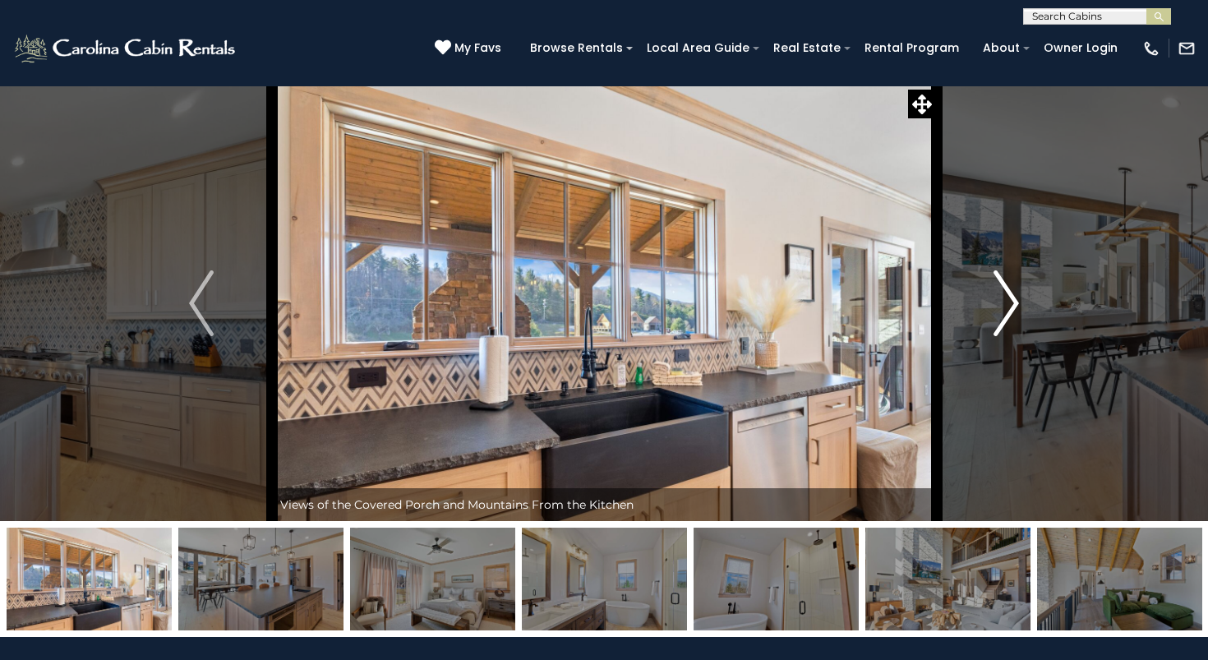
click at [1013, 303] on img "Next" at bounding box center [1007, 303] width 25 height 66
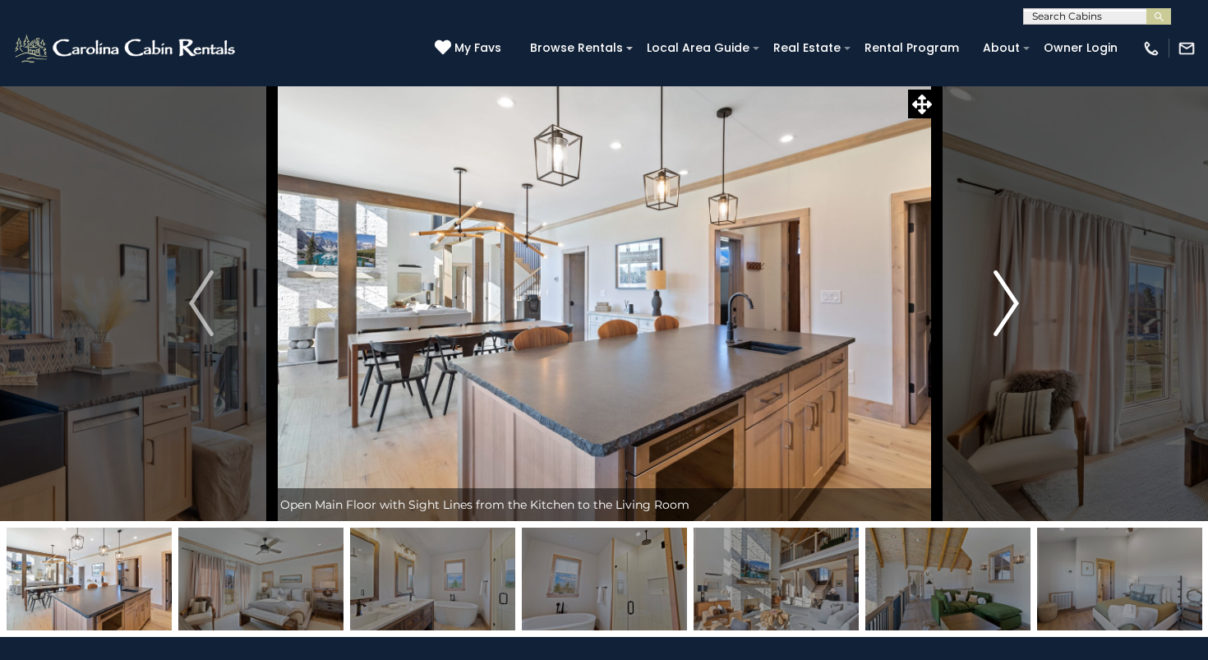
click at [1013, 303] on img "Next" at bounding box center [1007, 303] width 25 height 66
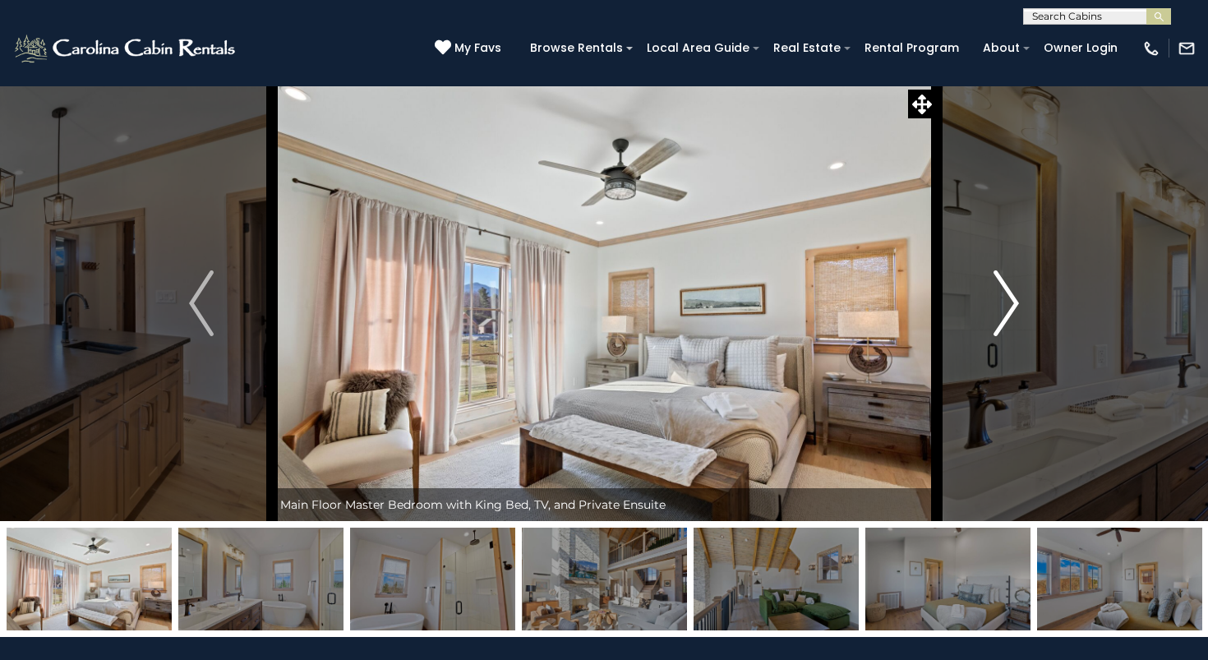
click at [1013, 303] on img "Next" at bounding box center [1007, 303] width 25 height 66
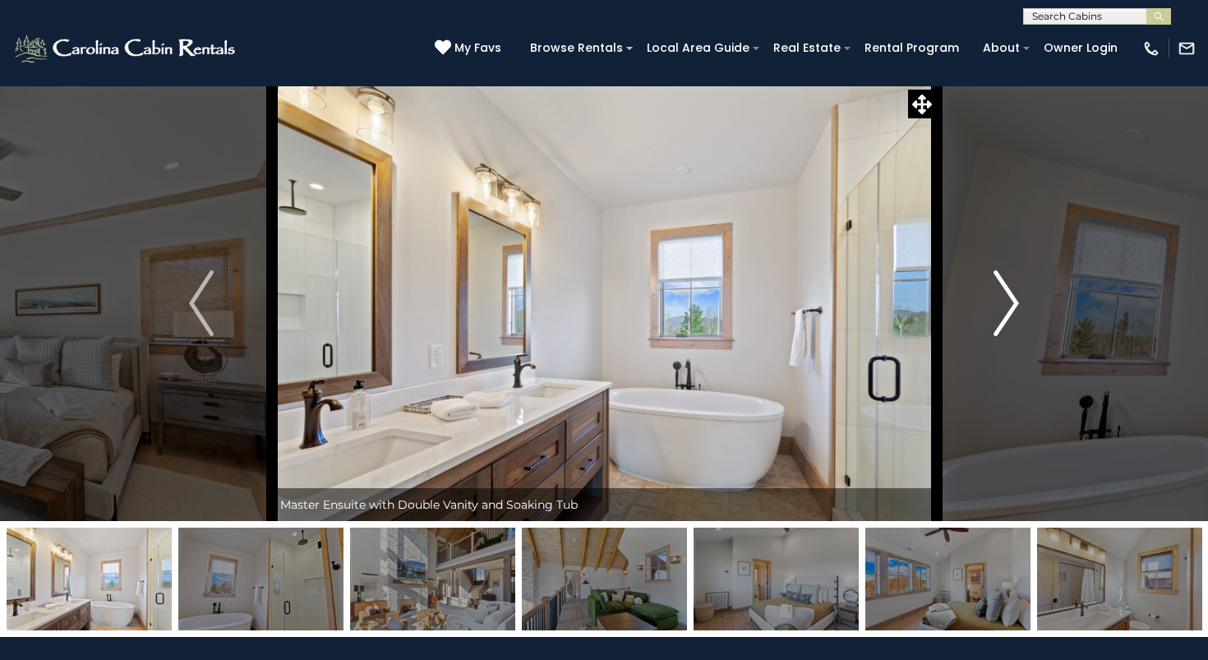
click at [1013, 303] on img "Next" at bounding box center [1007, 303] width 25 height 66
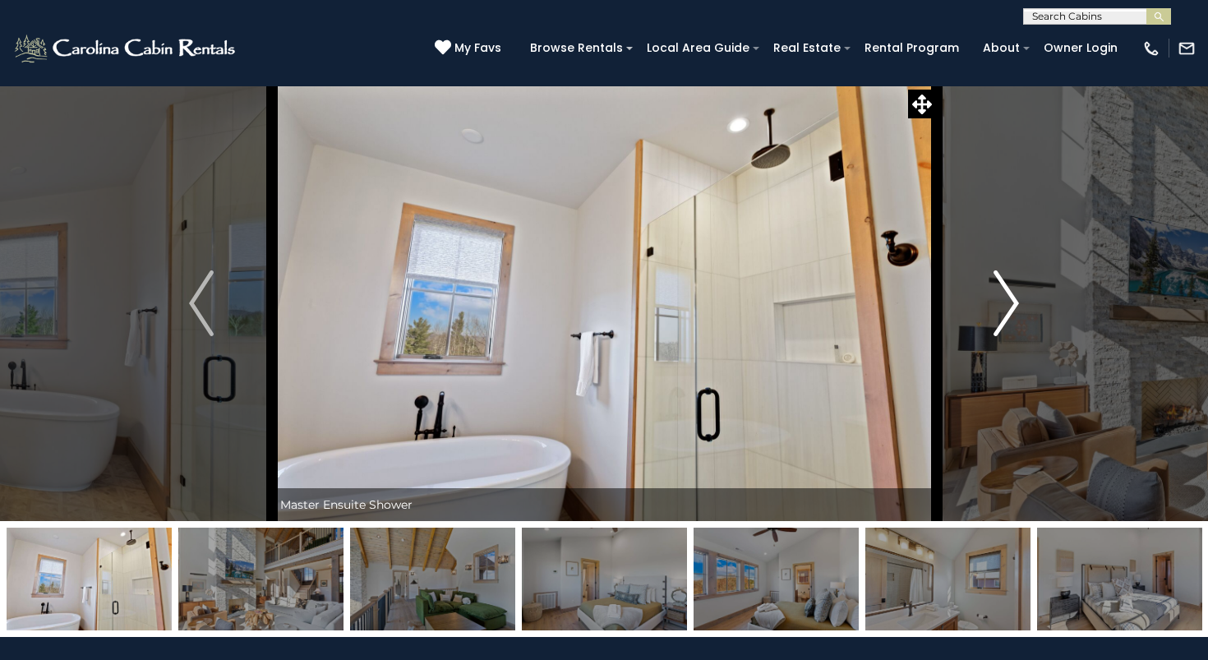
click at [1013, 303] on img "Next" at bounding box center [1007, 303] width 25 height 66
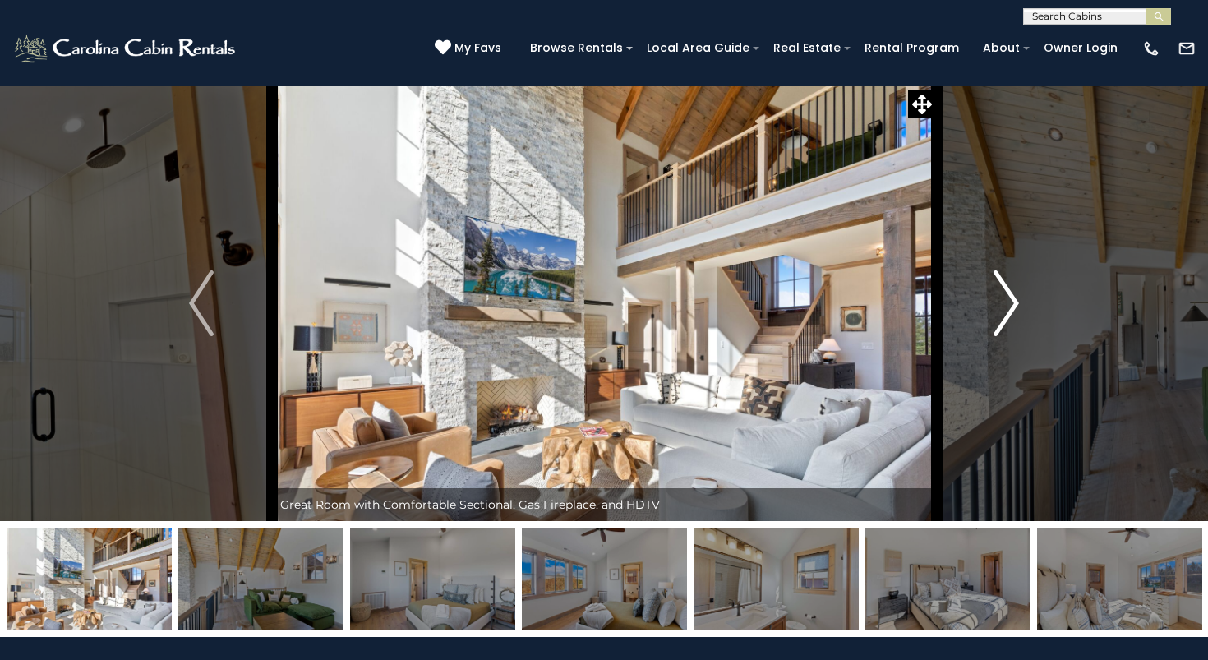
click at [1013, 303] on img "Next" at bounding box center [1007, 303] width 25 height 66
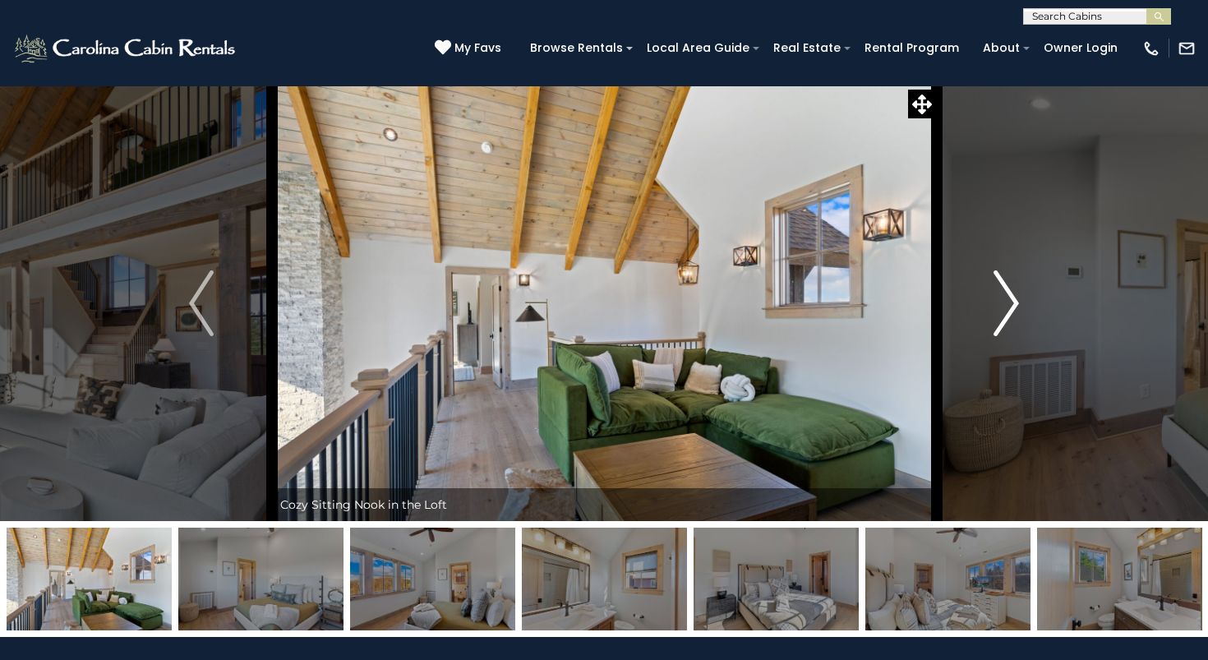
click at [1013, 303] on img "Next" at bounding box center [1007, 303] width 25 height 66
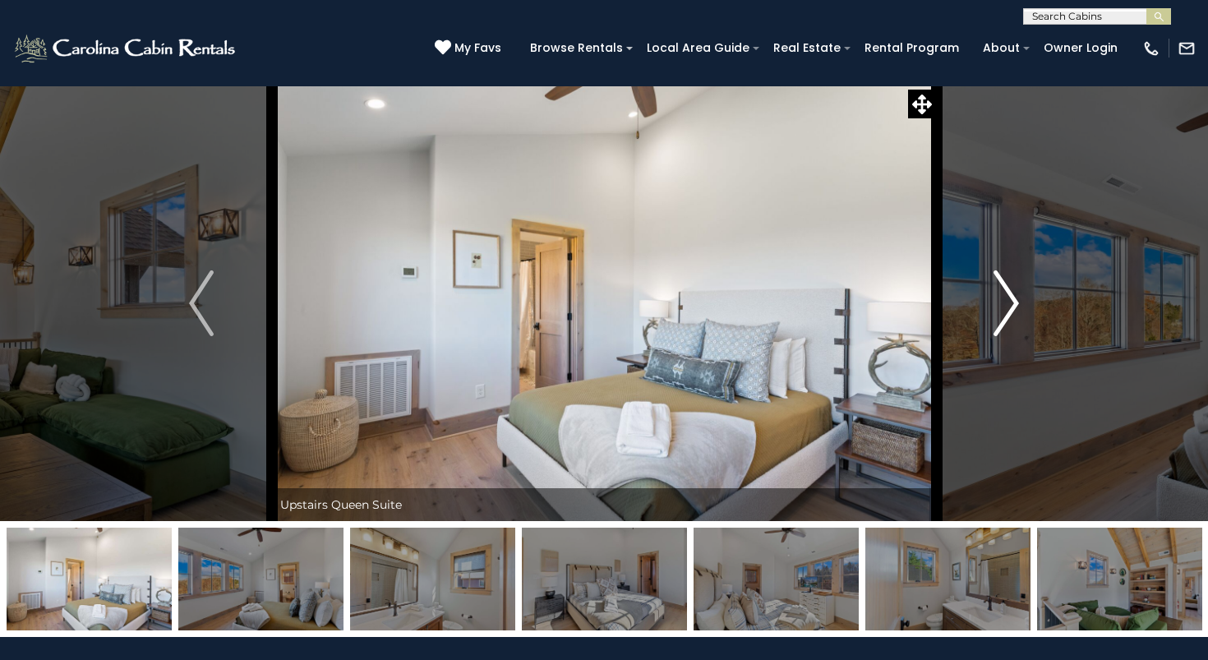
click at [1013, 303] on img "Next" at bounding box center [1007, 303] width 25 height 66
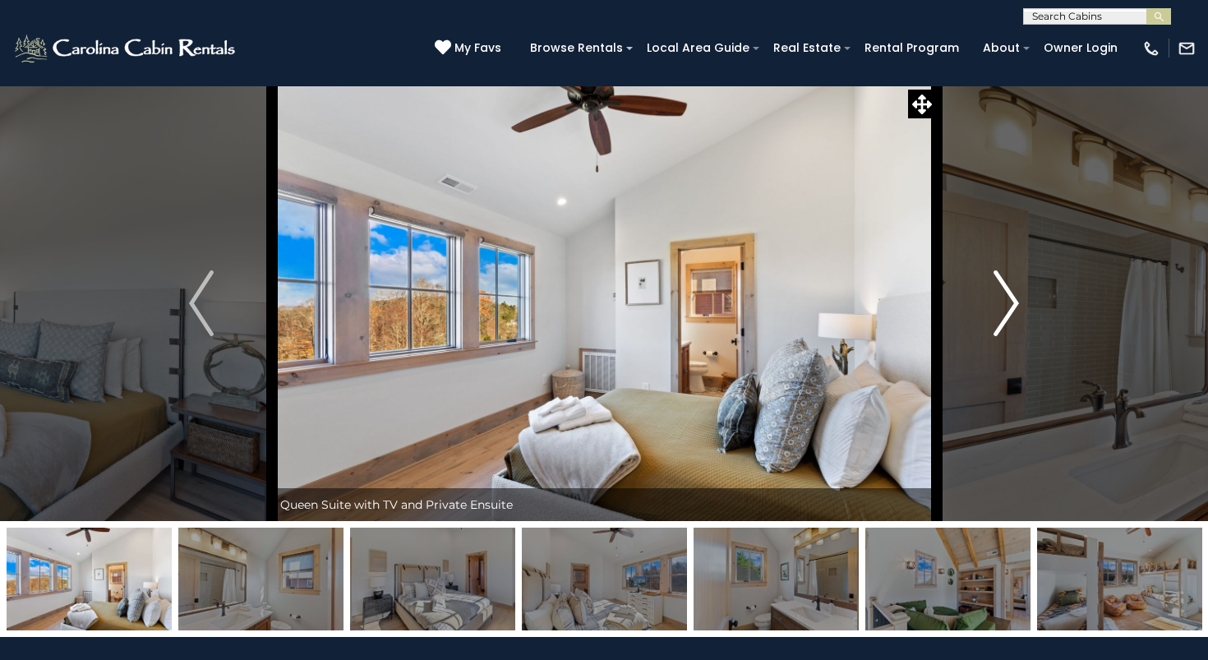
click at [1013, 303] on img "Next" at bounding box center [1007, 303] width 25 height 66
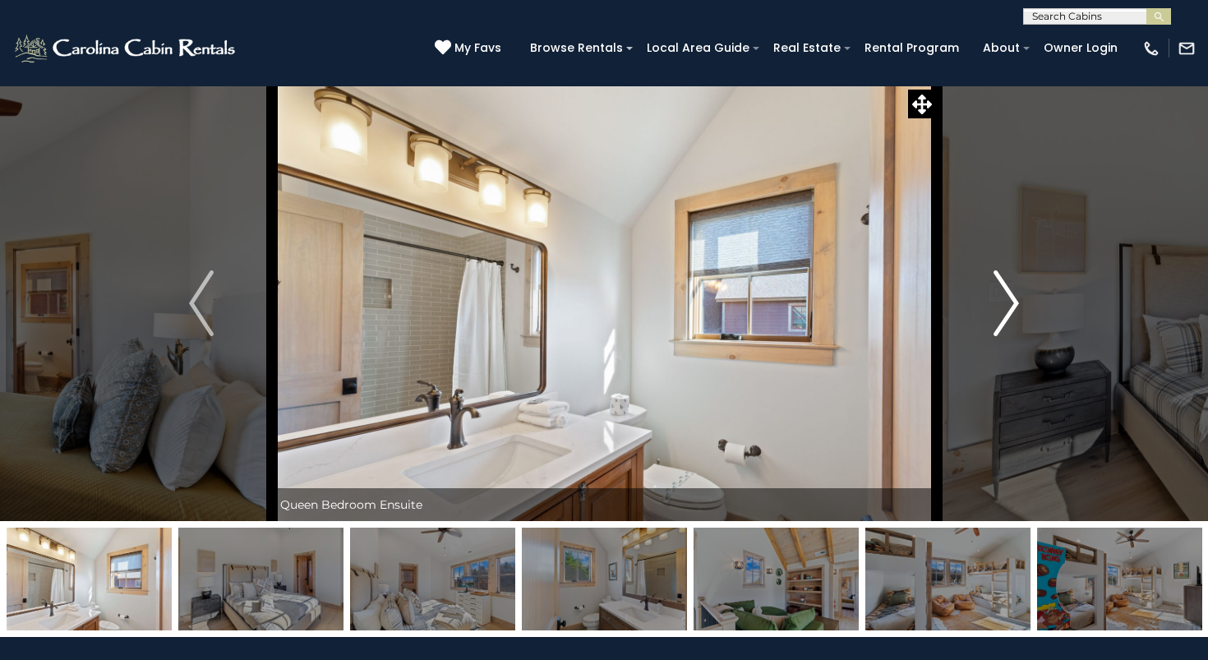
click at [1013, 303] on img "Next" at bounding box center [1007, 303] width 25 height 66
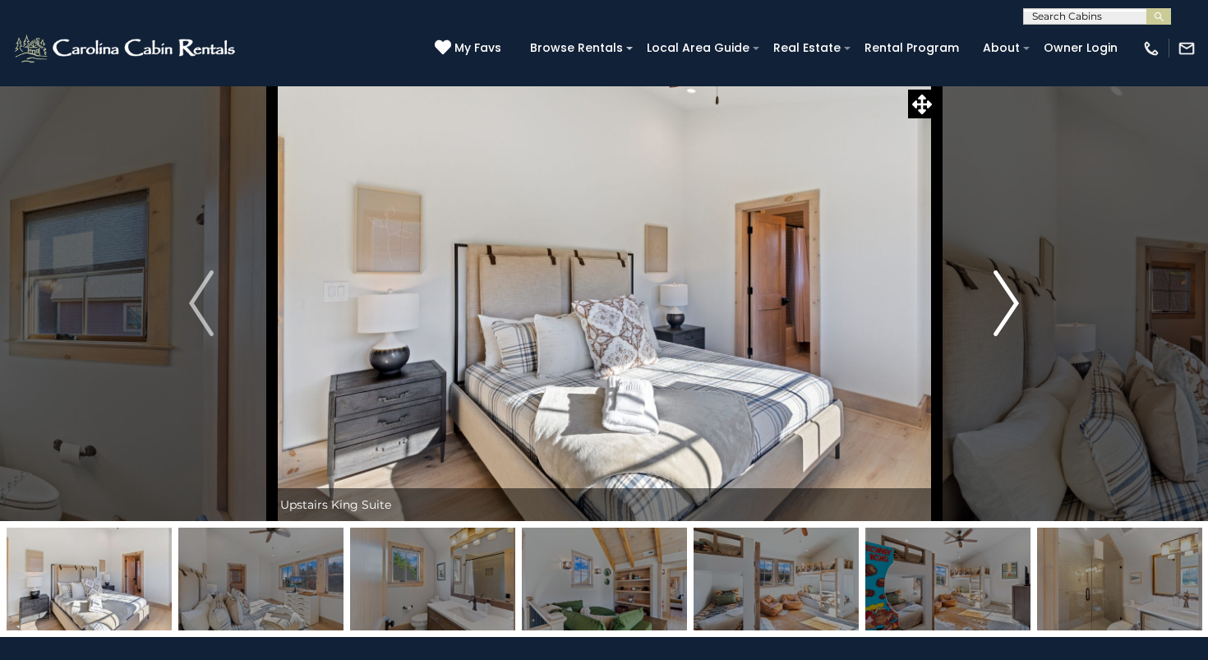
click at [1013, 303] on img "Next" at bounding box center [1007, 303] width 25 height 66
